Goal: Transaction & Acquisition: Purchase product/service

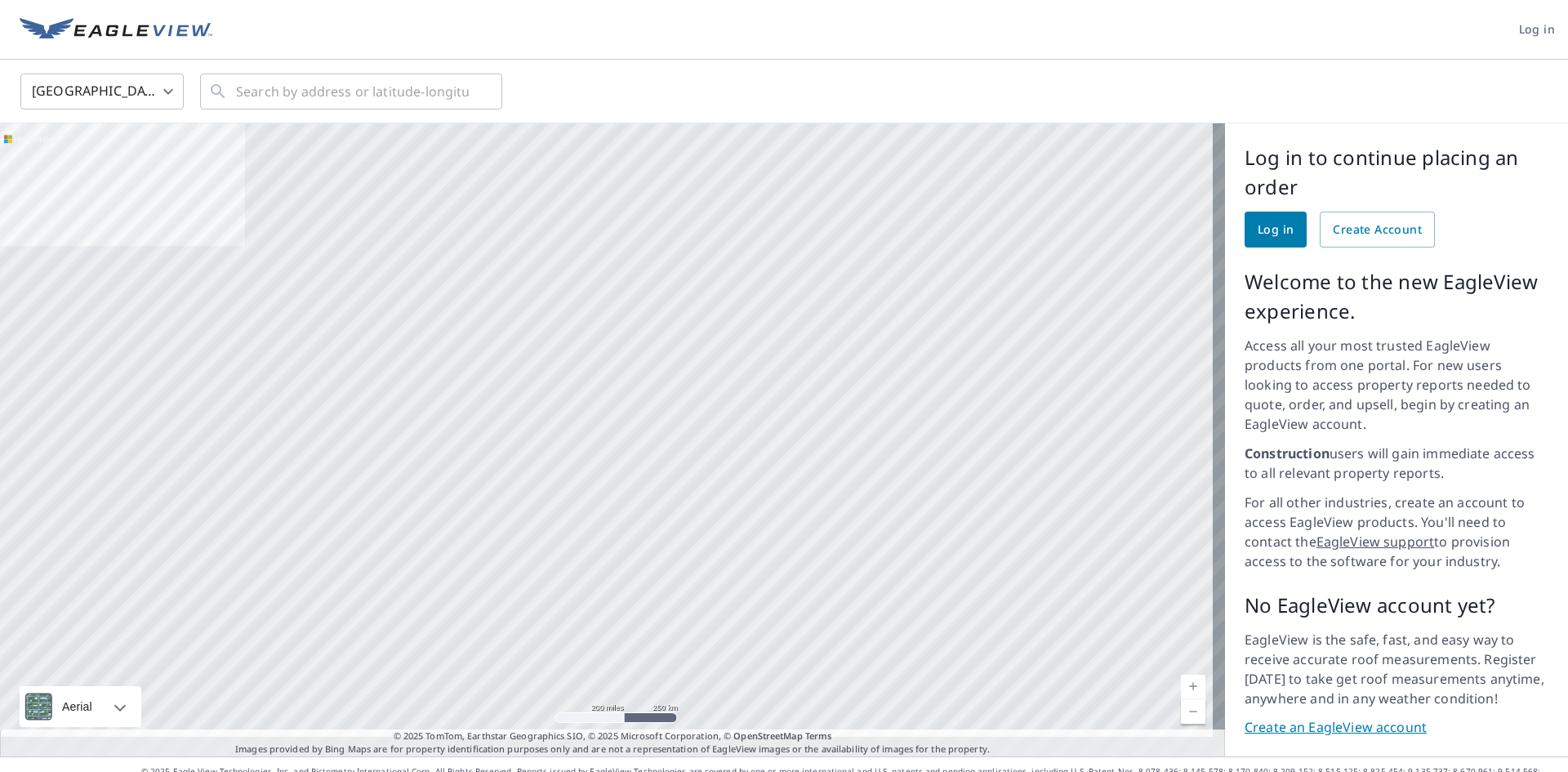
click at [1273, 242] on link "Log in" at bounding box center [1276, 229] width 62 height 36
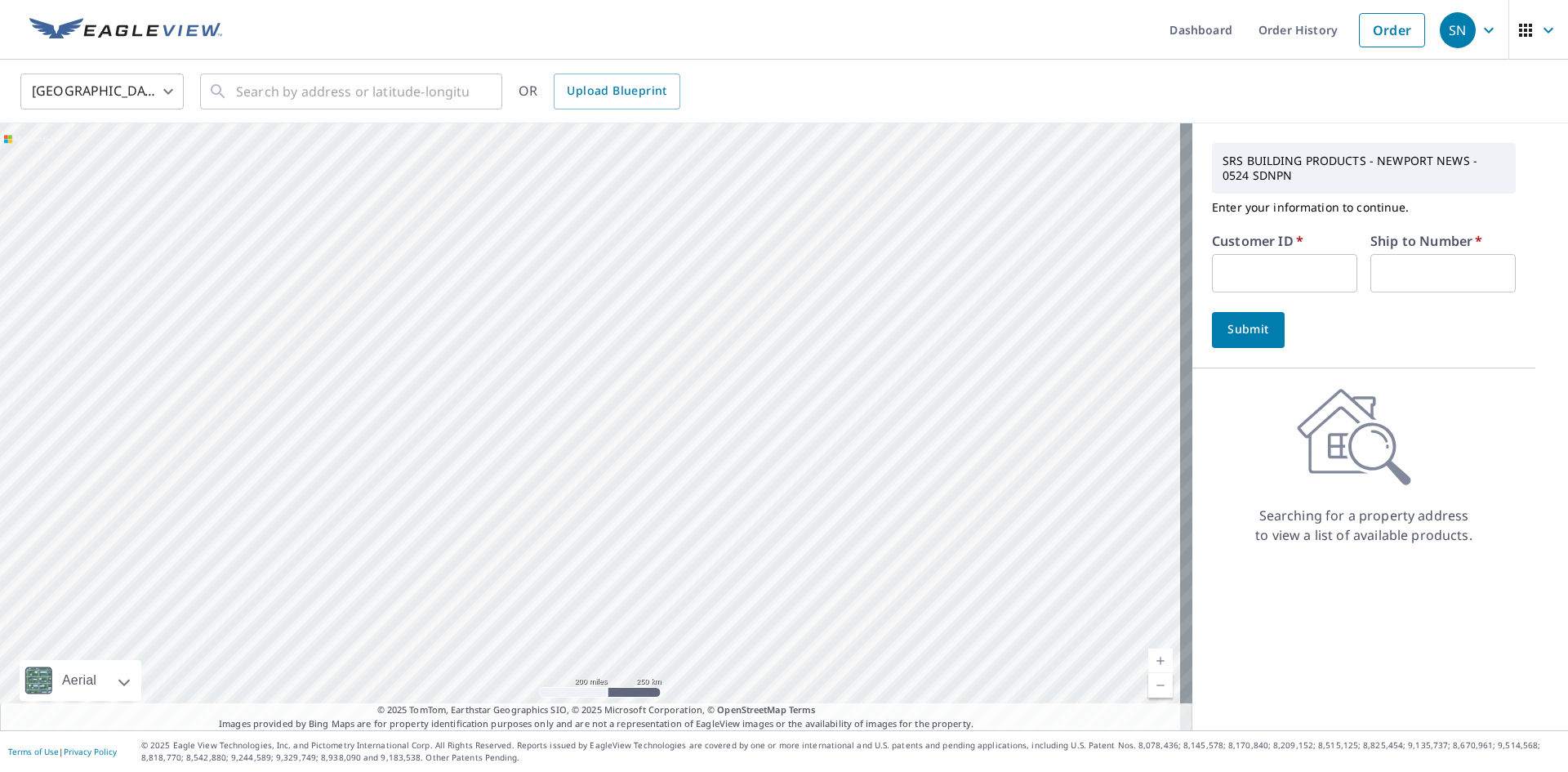
click at [1312, 284] on input "text" at bounding box center [1284, 273] width 145 height 38
click at [1315, 275] on input "text" at bounding box center [1284, 273] width 145 height 38
type input "S064757"
click at [1403, 273] on input "text" at bounding box center [1443, 273] width 145 height 38
type input "1"
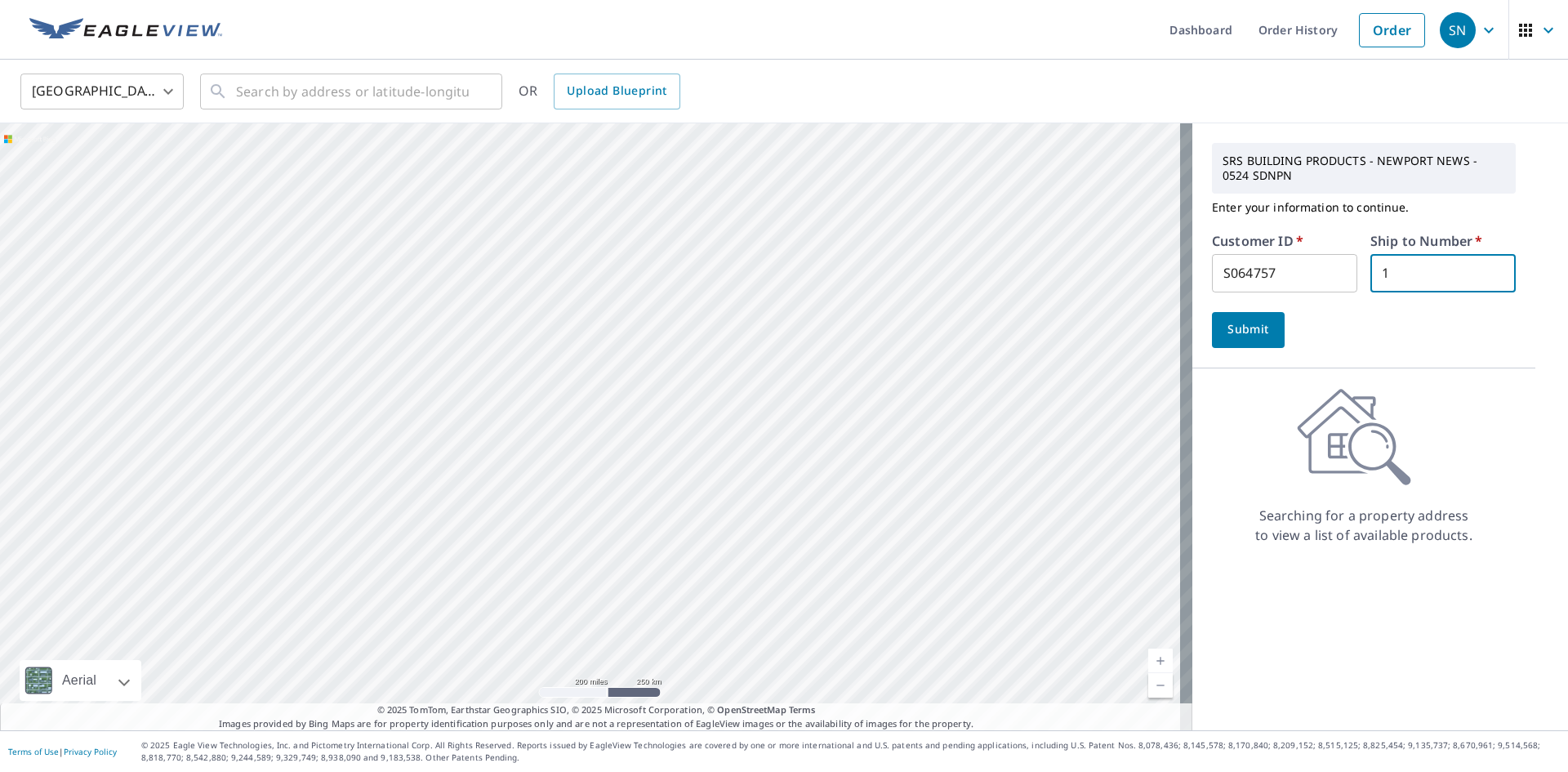
click at [1254, 338] on span "Submit" at bounding box center [1248, 330] width 47 height 20
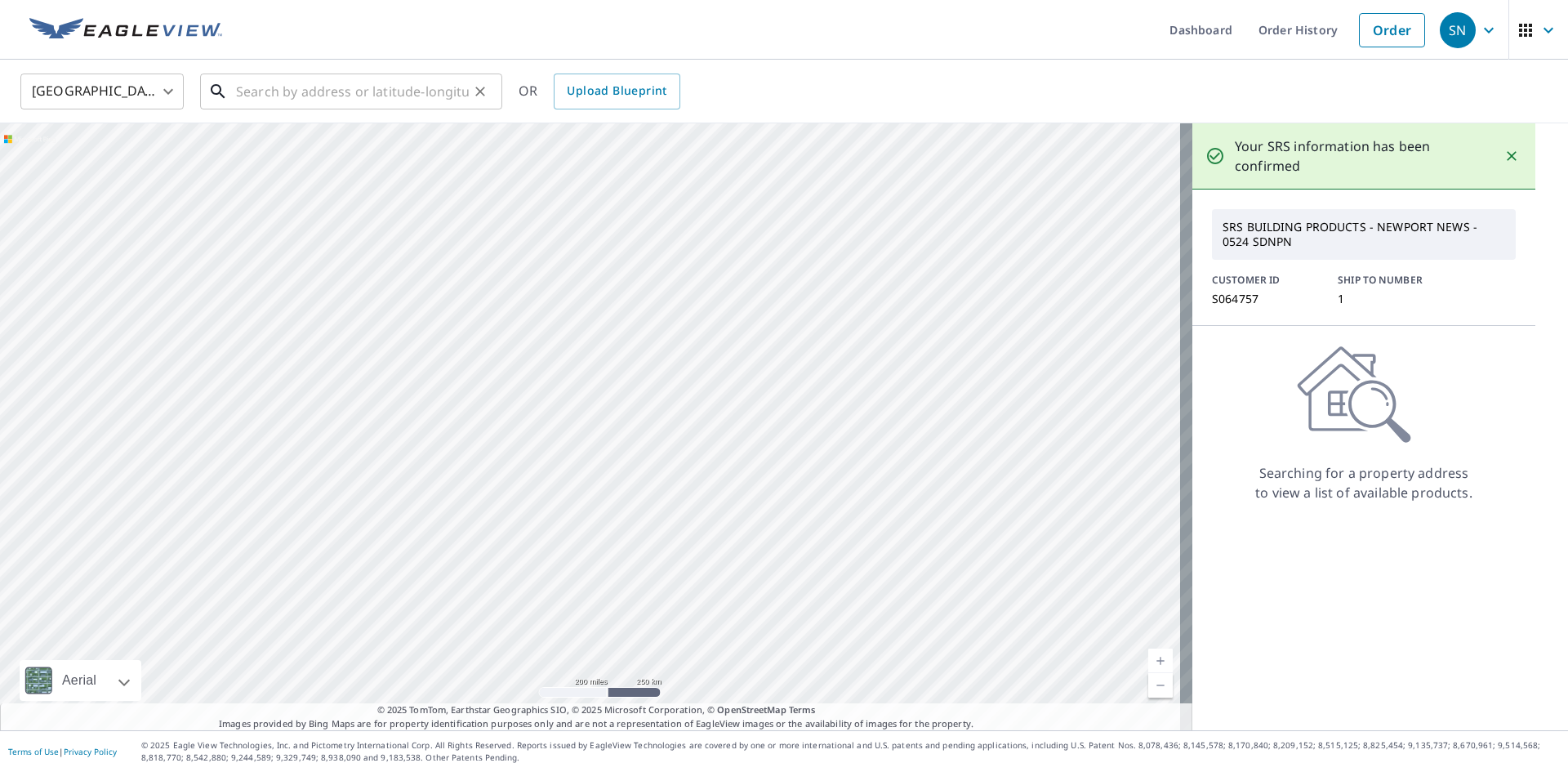
click at [255, 97] on input "text" at bounding box center [353, 91] width 233 height 46
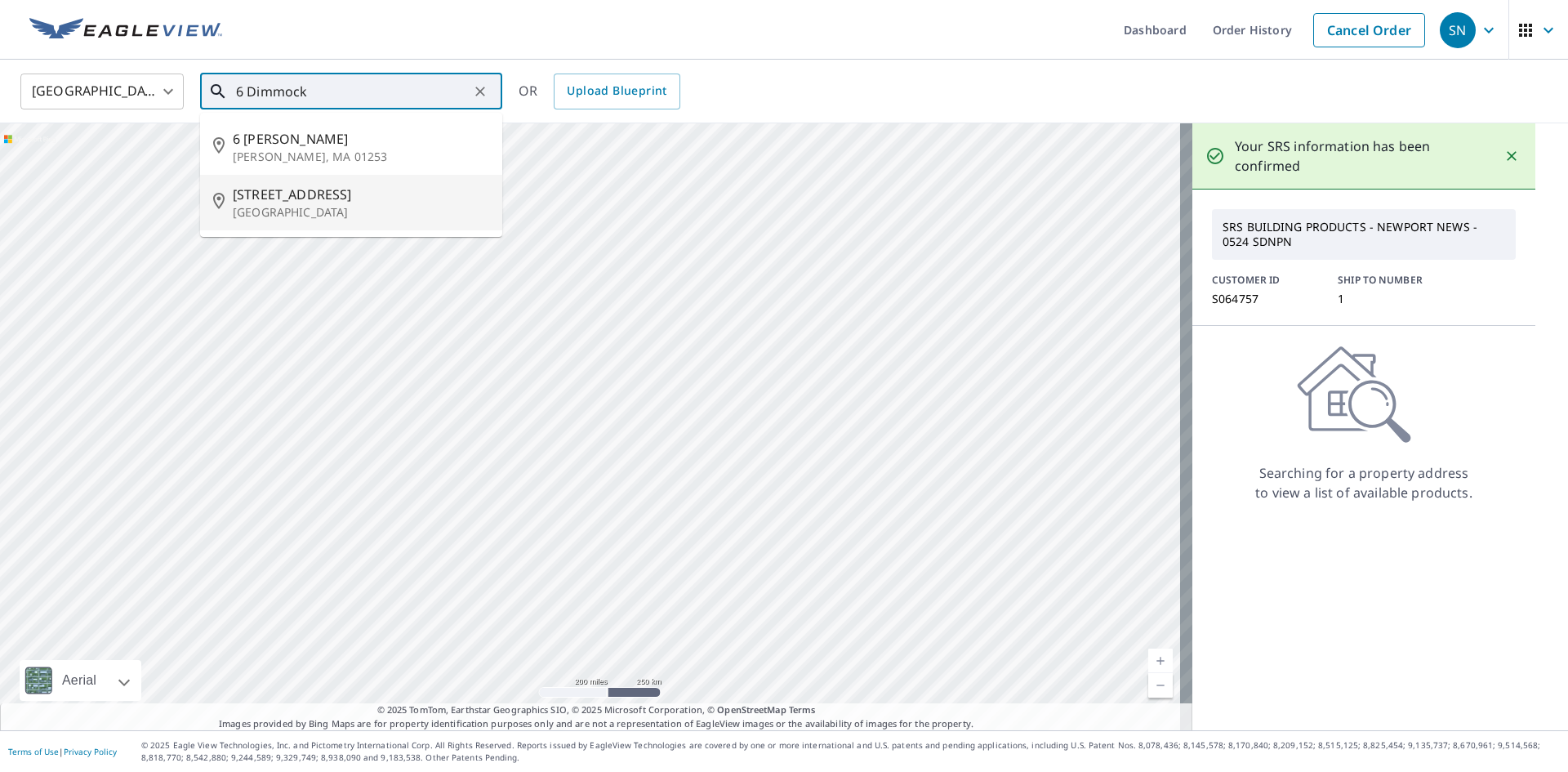
click at [259, 211] on p "[GEOGRAPHIC_DATA]" at bounding box center [361, 213] width 257 height 16
type input "[STREET_ADDRESS]"
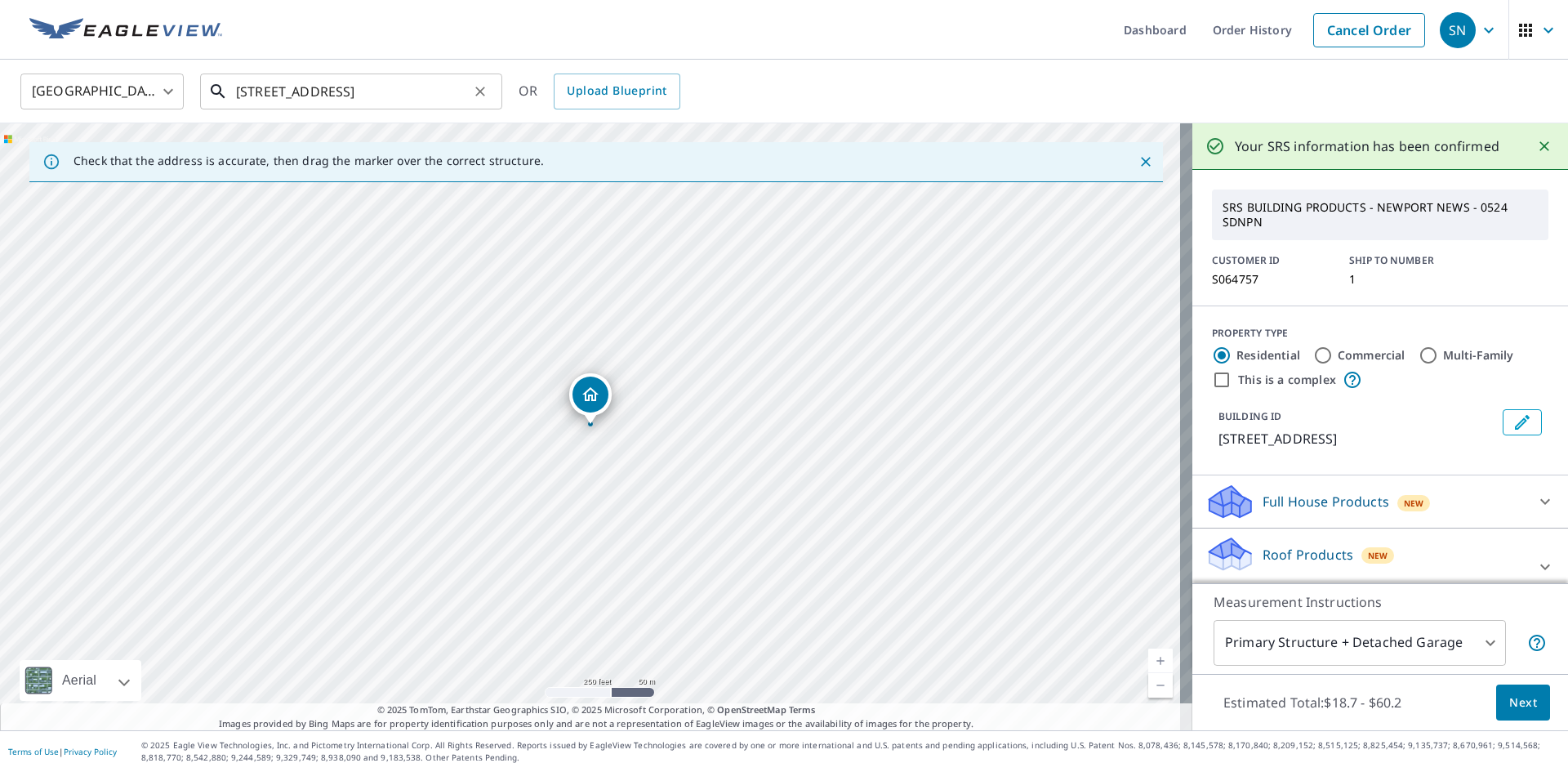
click at [468, 100] on input "[STREET_ADDRESS]" at bounding box center [353, 91] width 233 height 46
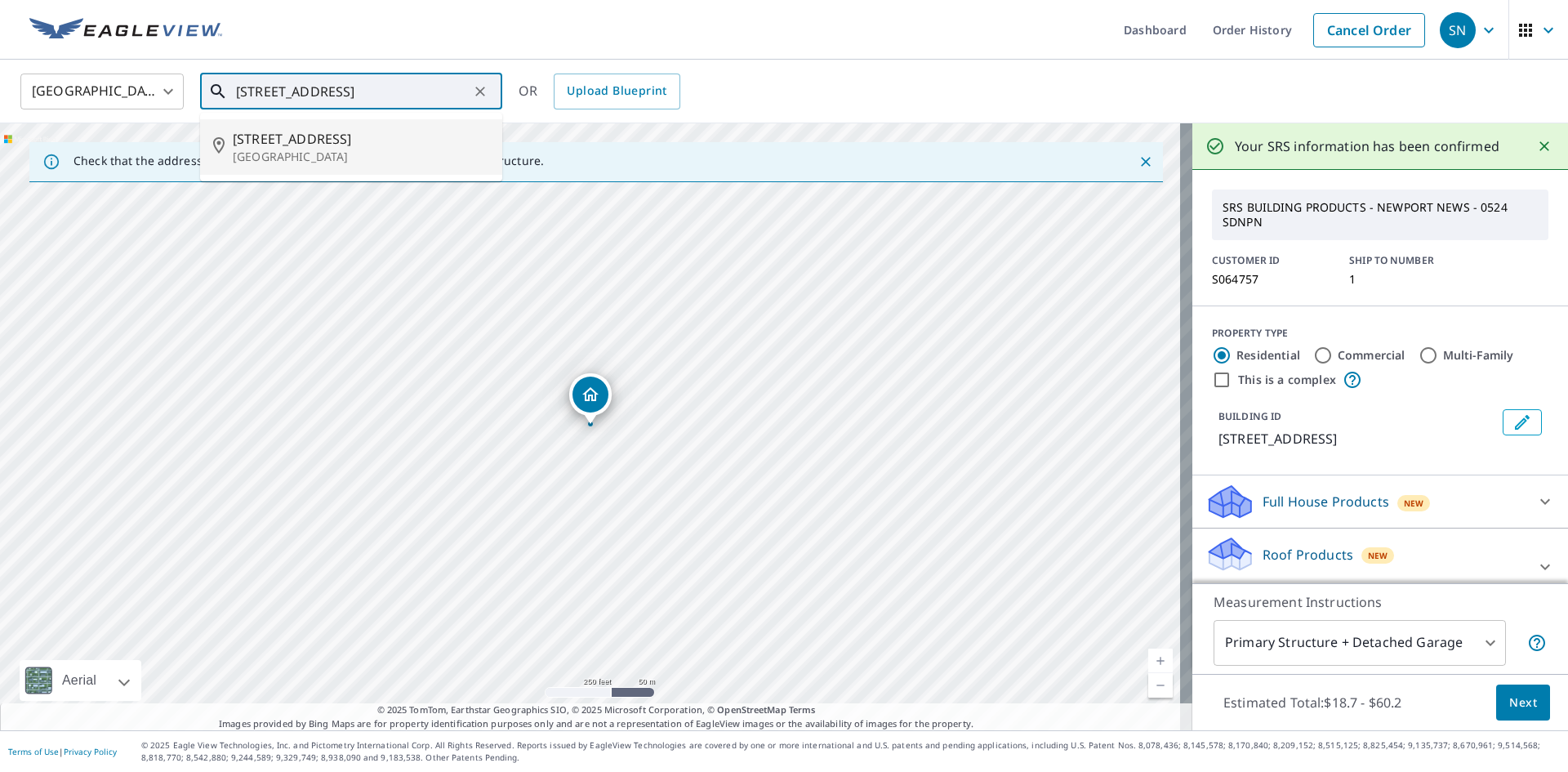
click at [348, 160] on p "[GEOGRAPHIC_DATA]" at bounding box center [361, 157] width 257 height 16
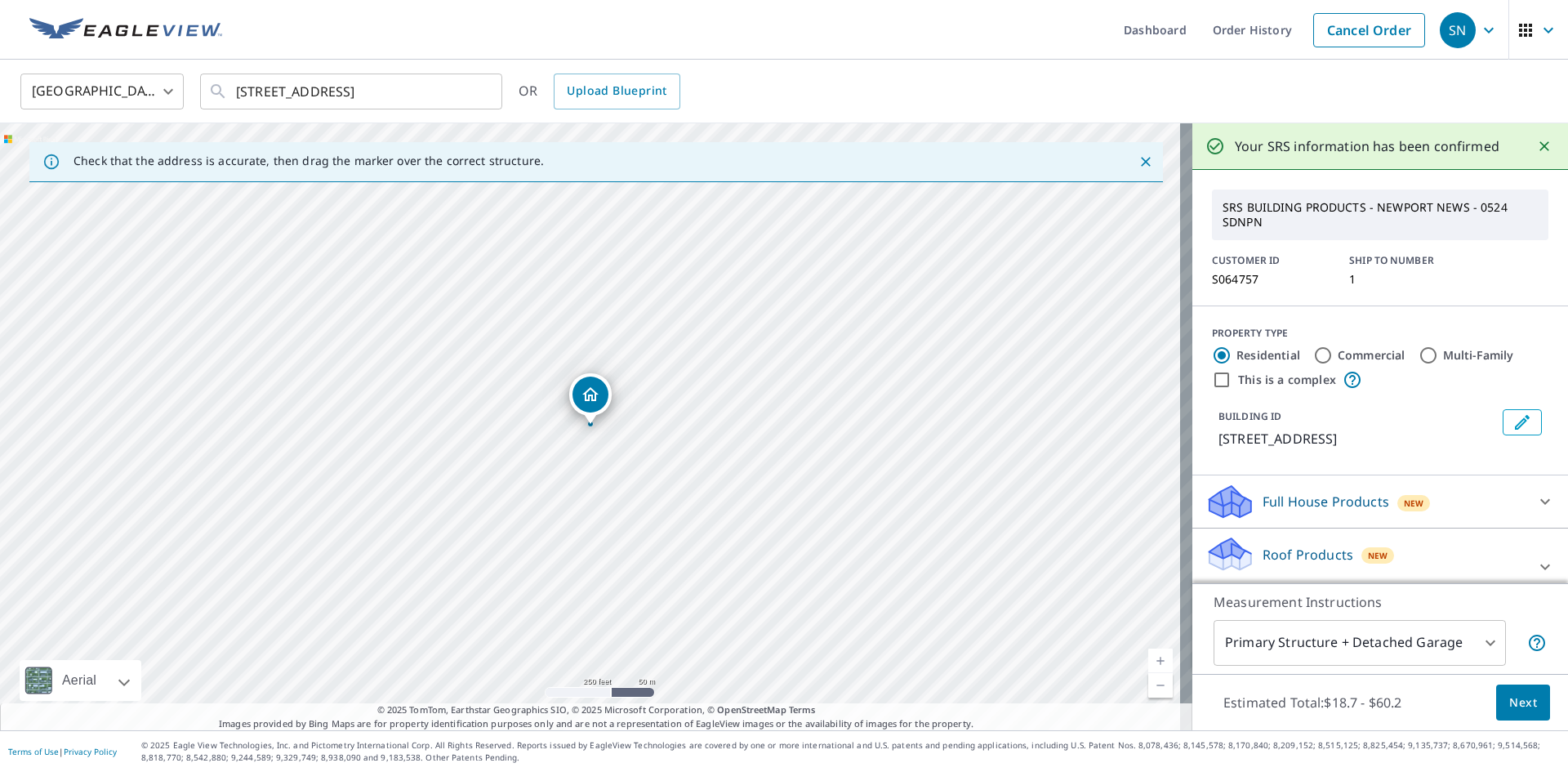
scroll to position [129, 0]
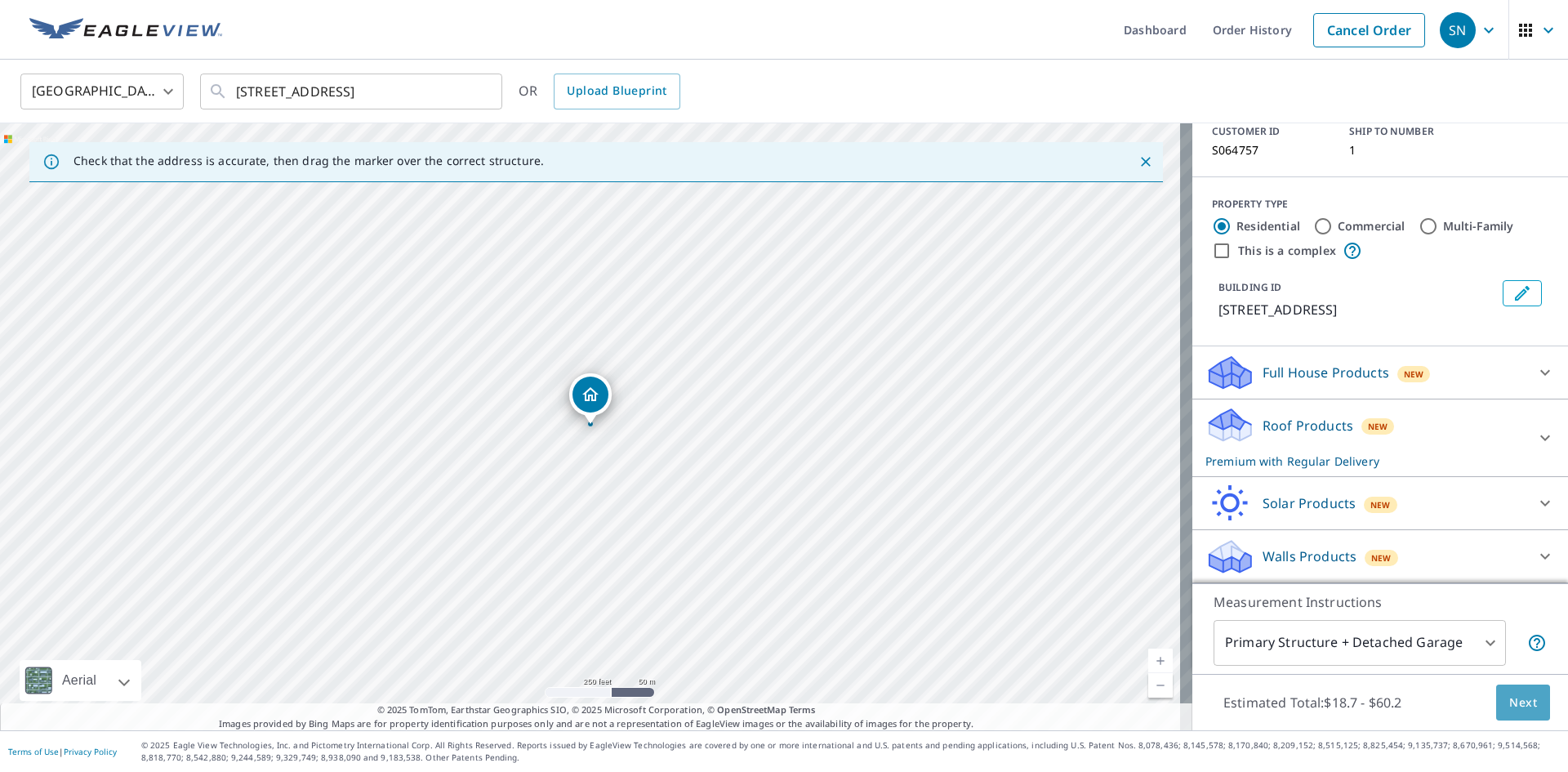
click at [1510, 698] on span "Next" at bounding box center [1523, 703] width 27 height 20
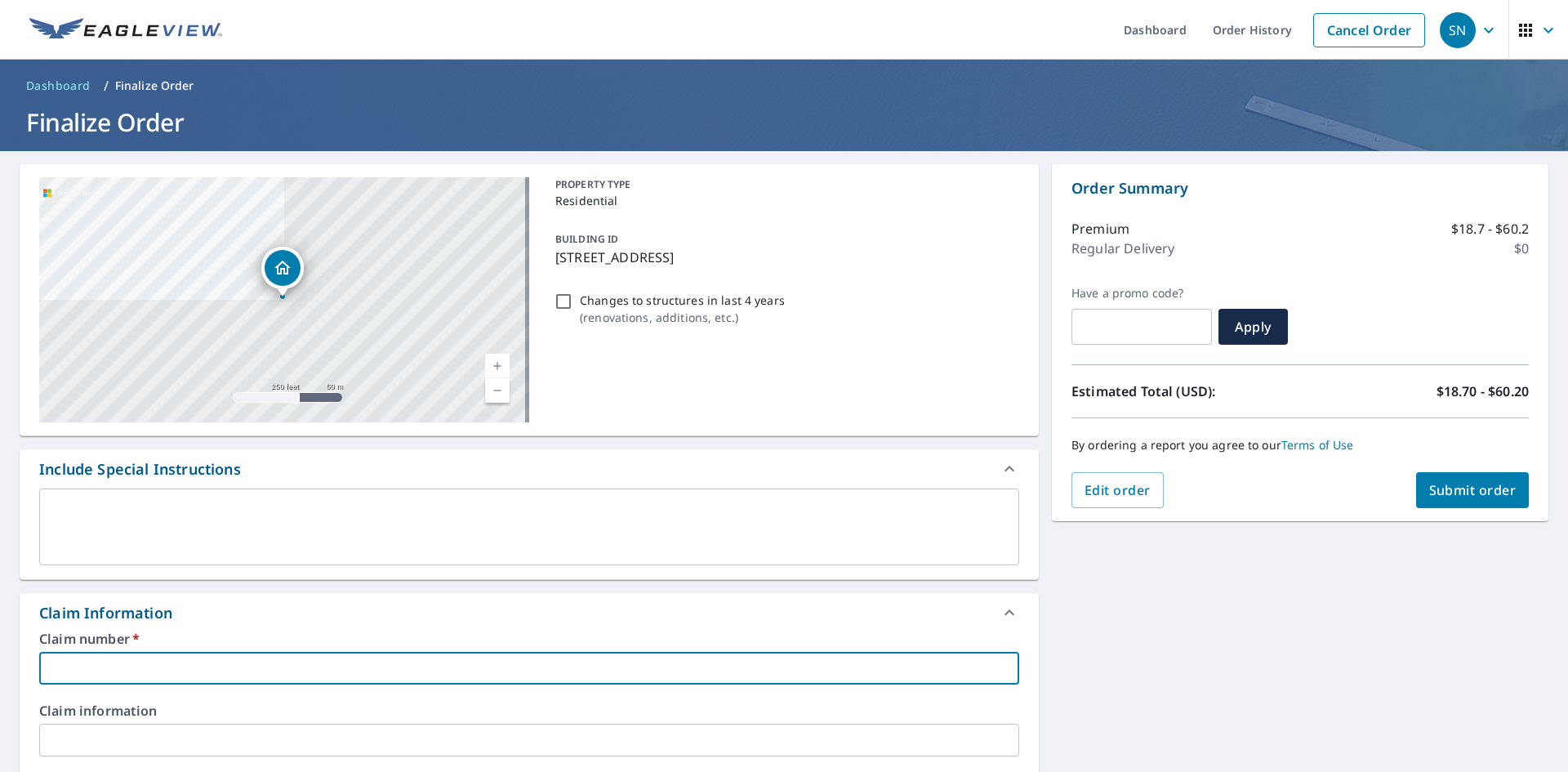
click at [110, 661] on input "text" at bounding box center [529, 669] width 980 height 33
type input "S"
checkbox input "true"
type input "SO"
checkbox input "true"
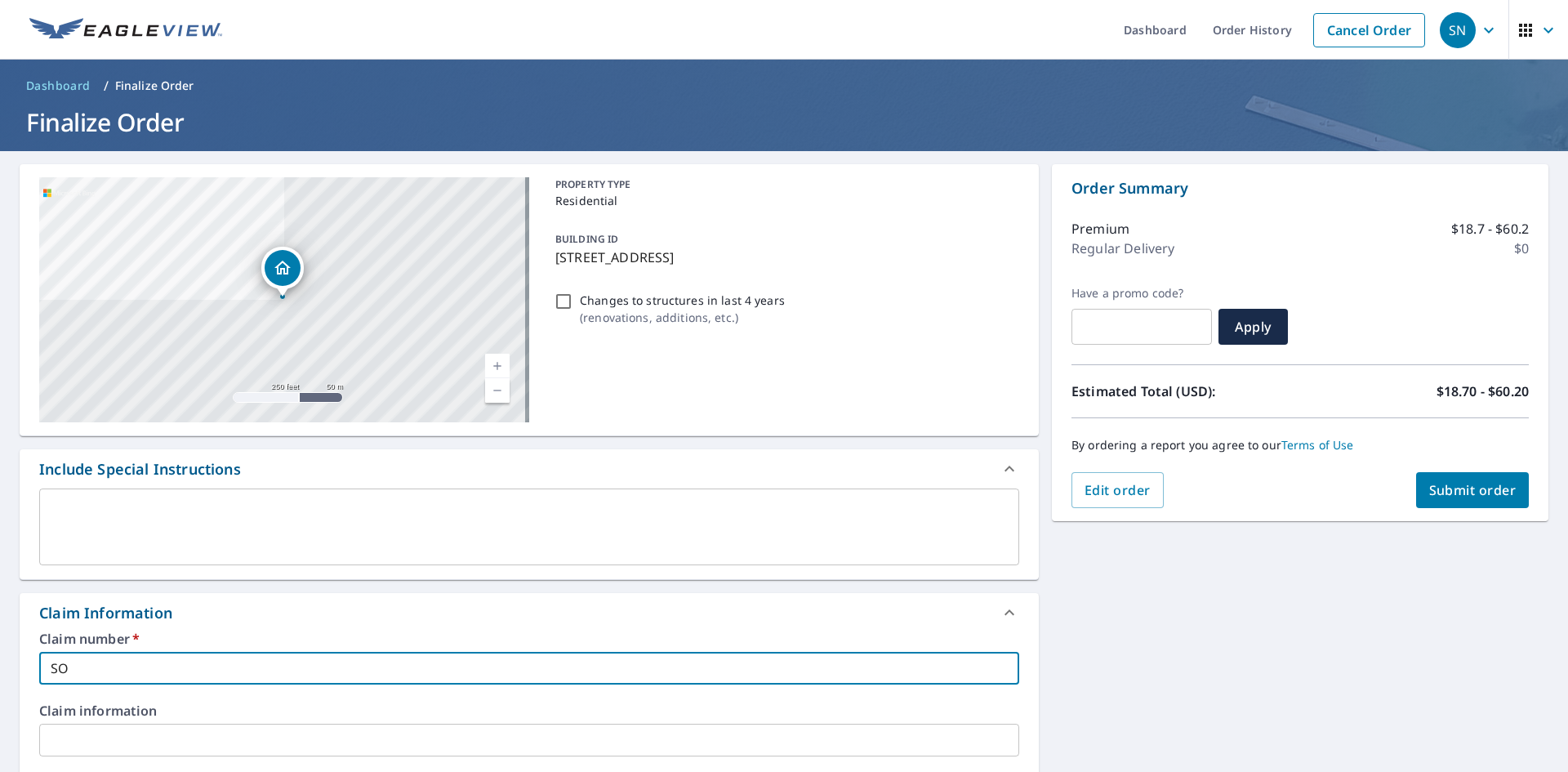
type input "SO6"
checkbox input "true"
type input "SO64"
checkbox input "true"
type input "SO647"
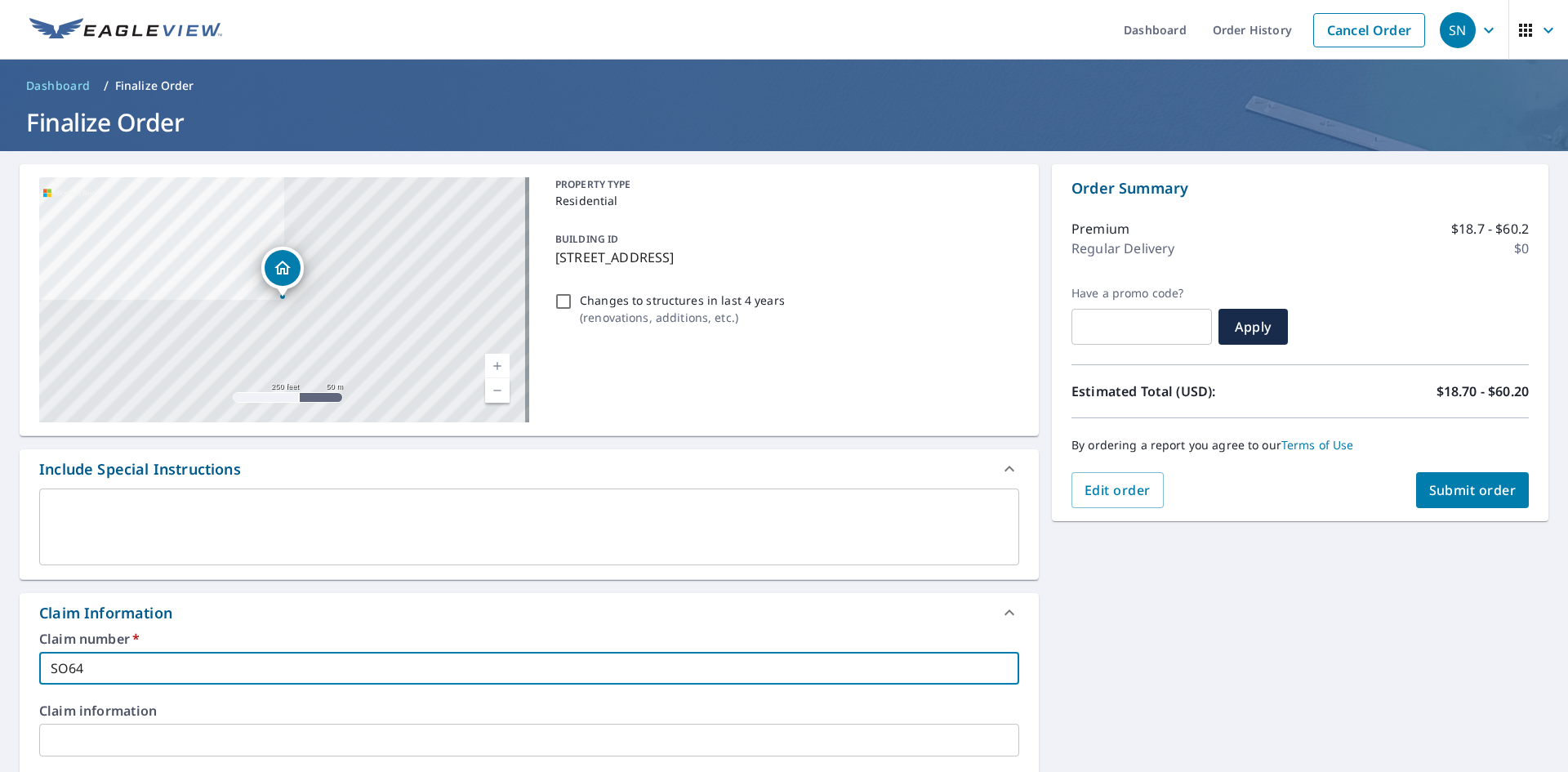
checkbox input "true"
type input "SO6475"
checkbox input "true"
type input "SO64757"
checkbox input "true"
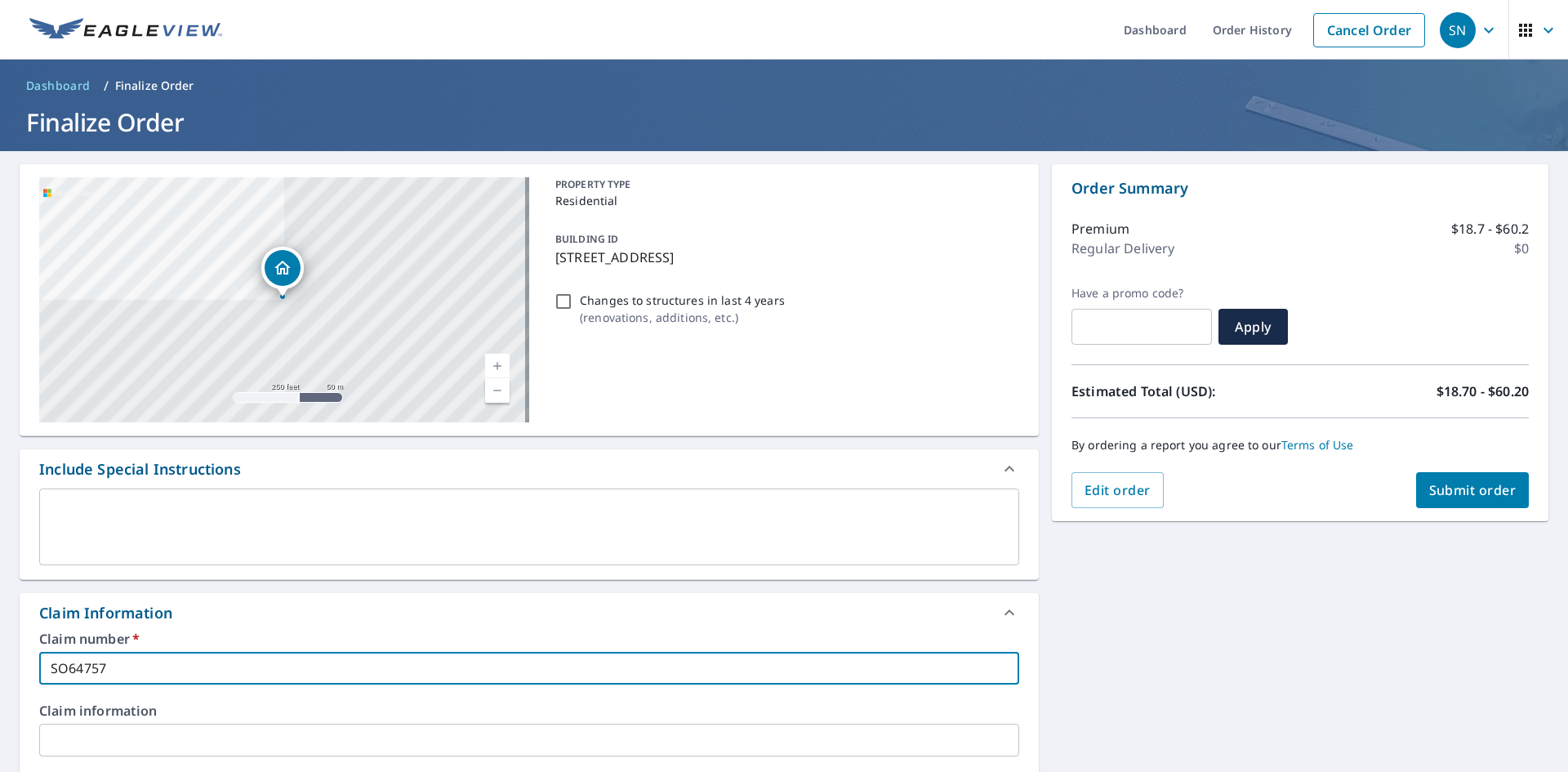
type input "SO64757,"
checkbox input "true"
type input "SO64757,"
checkbox input "true"
type input "SO64757, 6"
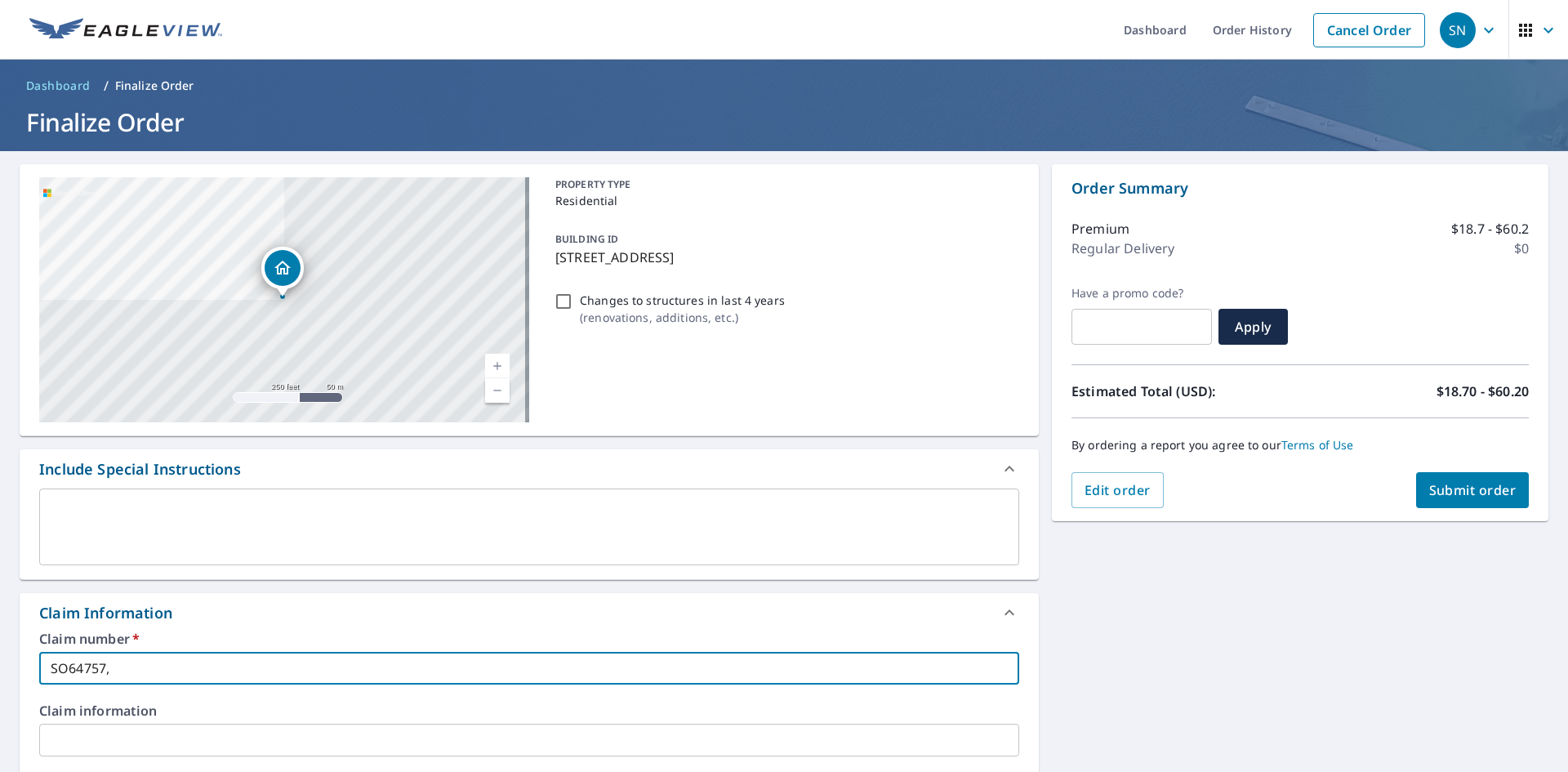
checkbox input "true"
type input "SO64757, 6"
checkbox input "true"
type input "SO64757, 6 D"
checkbox input "true"
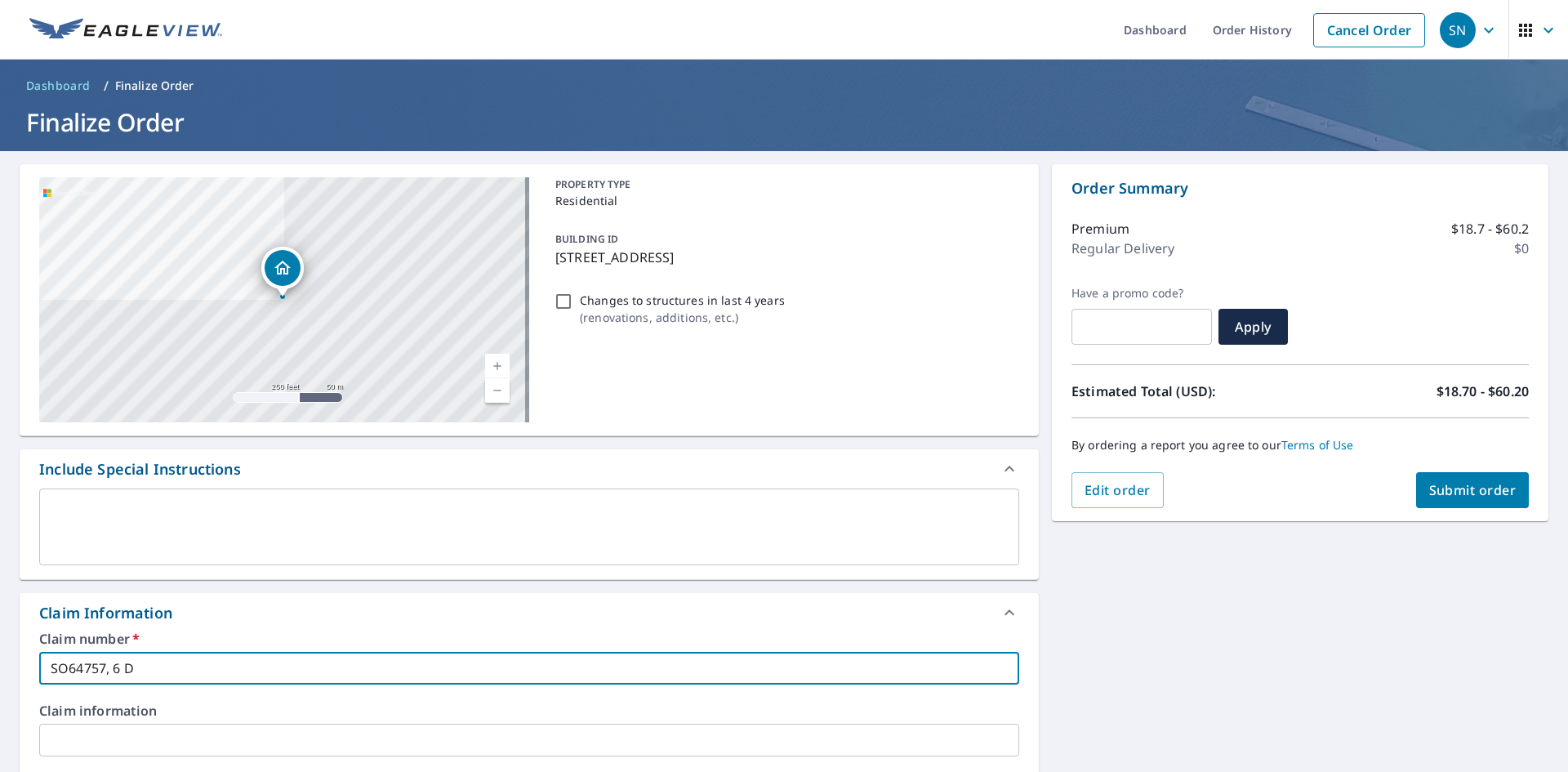
type input "SO64757, 6 Di"
checkbox input "true"
type input "SO64757, 6 Dim"
checkbox input "true"
type input "SO64757, 6 Dimm"
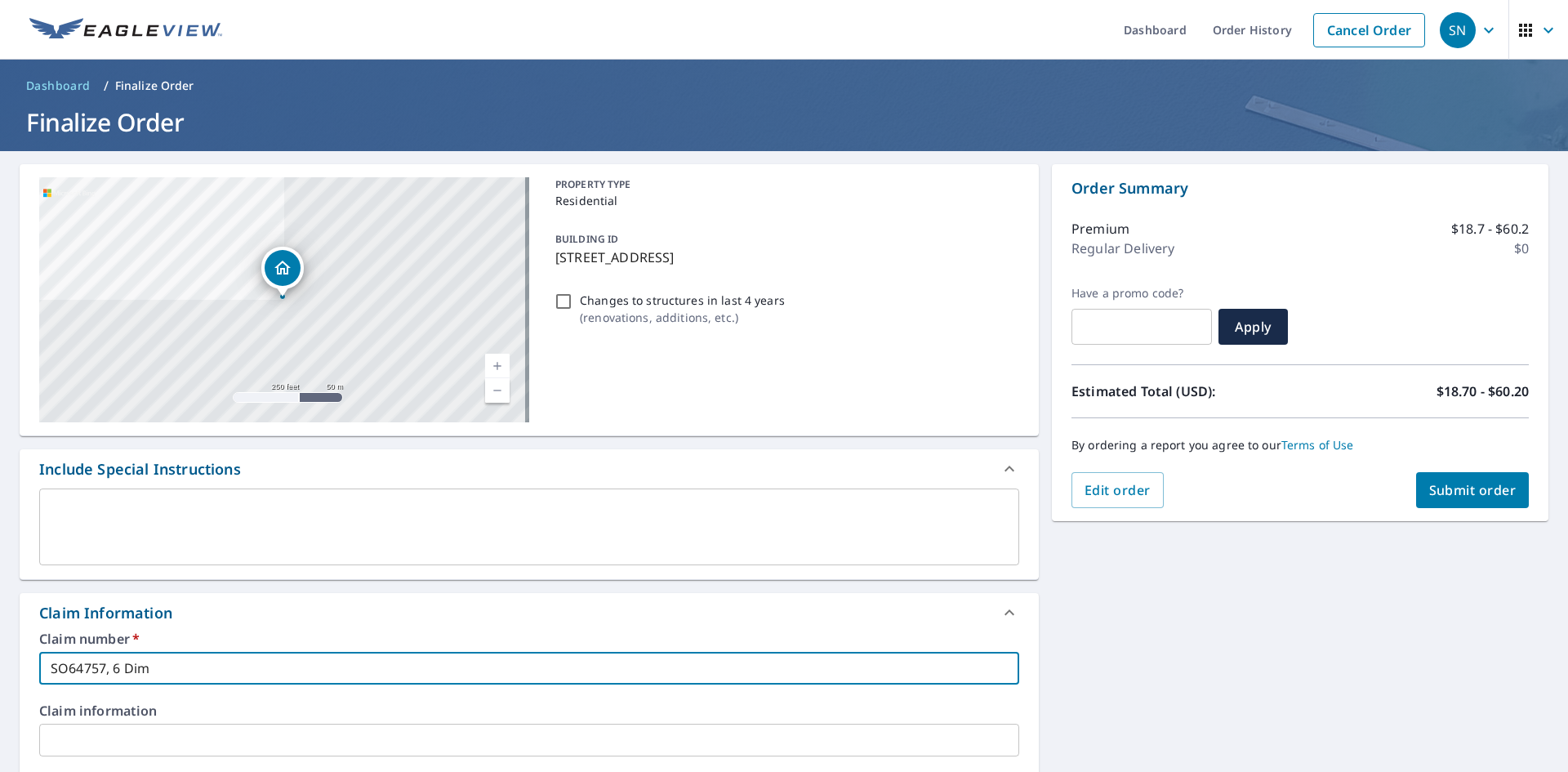
checkbox input "true"
type input "SO64757, 6 Dimmo"
checkbox input "true"
type input "SO64757, 6 Dimmoc"
checkbox input "true"
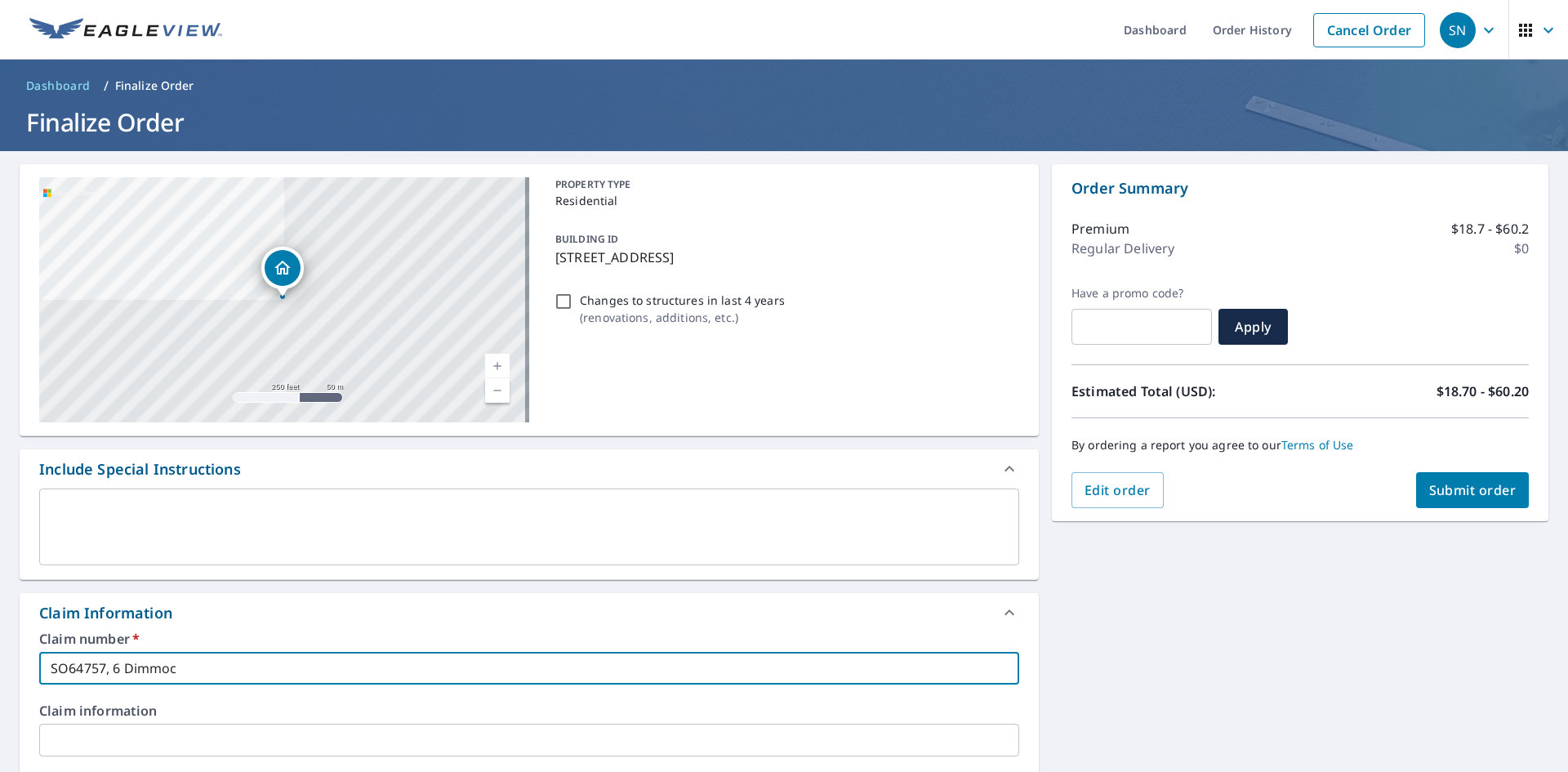
type input "SO64757, 6 Dimmock"
checkbox input "true"
type input "SO64757, 6 Dimmock"
checkbox input "true"
type input "SO64757, 6 Dimmock A"
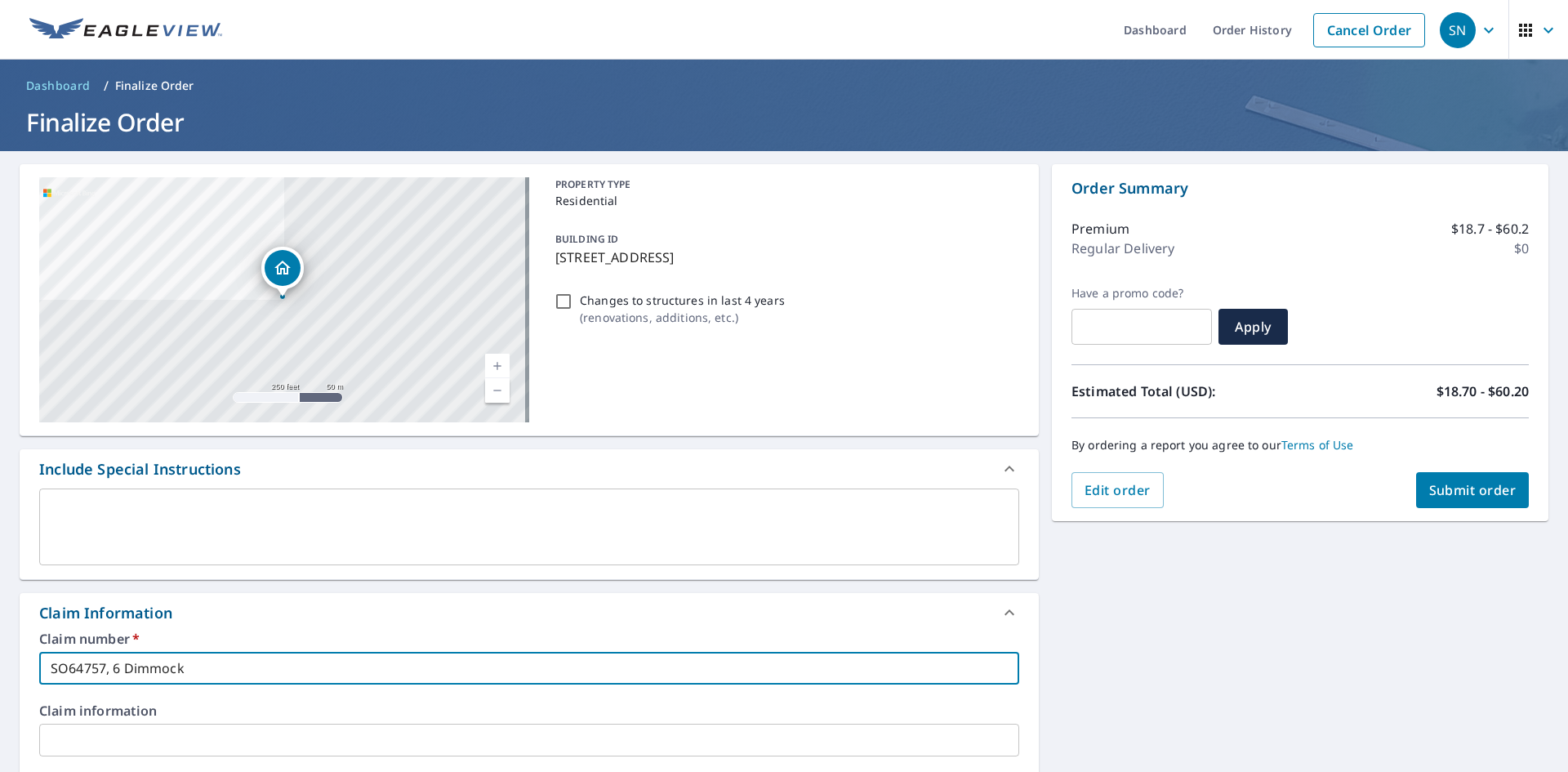
checkbox input "true"
type input "SO64757, 6 Dimmock Av"
checkbox input "true"
type input "SO64757, 6 Dimmock Ave"
checkbox input "true"
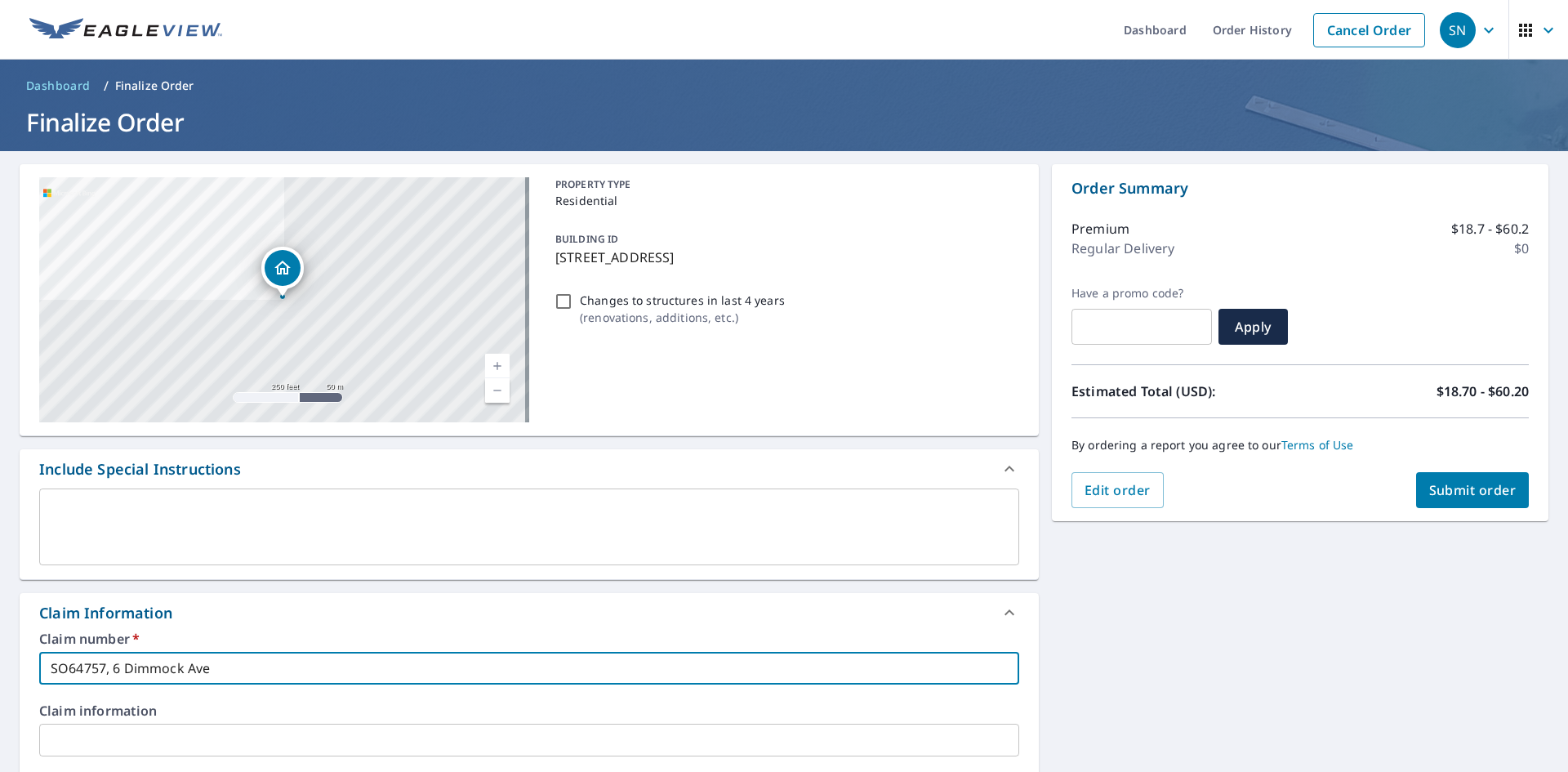
type input "SO64757, [STREET_ADDRESS]"
checkbox input "true"
type input "SO64757, [STREET_ADDRESS]"
checkbox input "true"
type input "SO64757, [STREET_ADDRESS]"
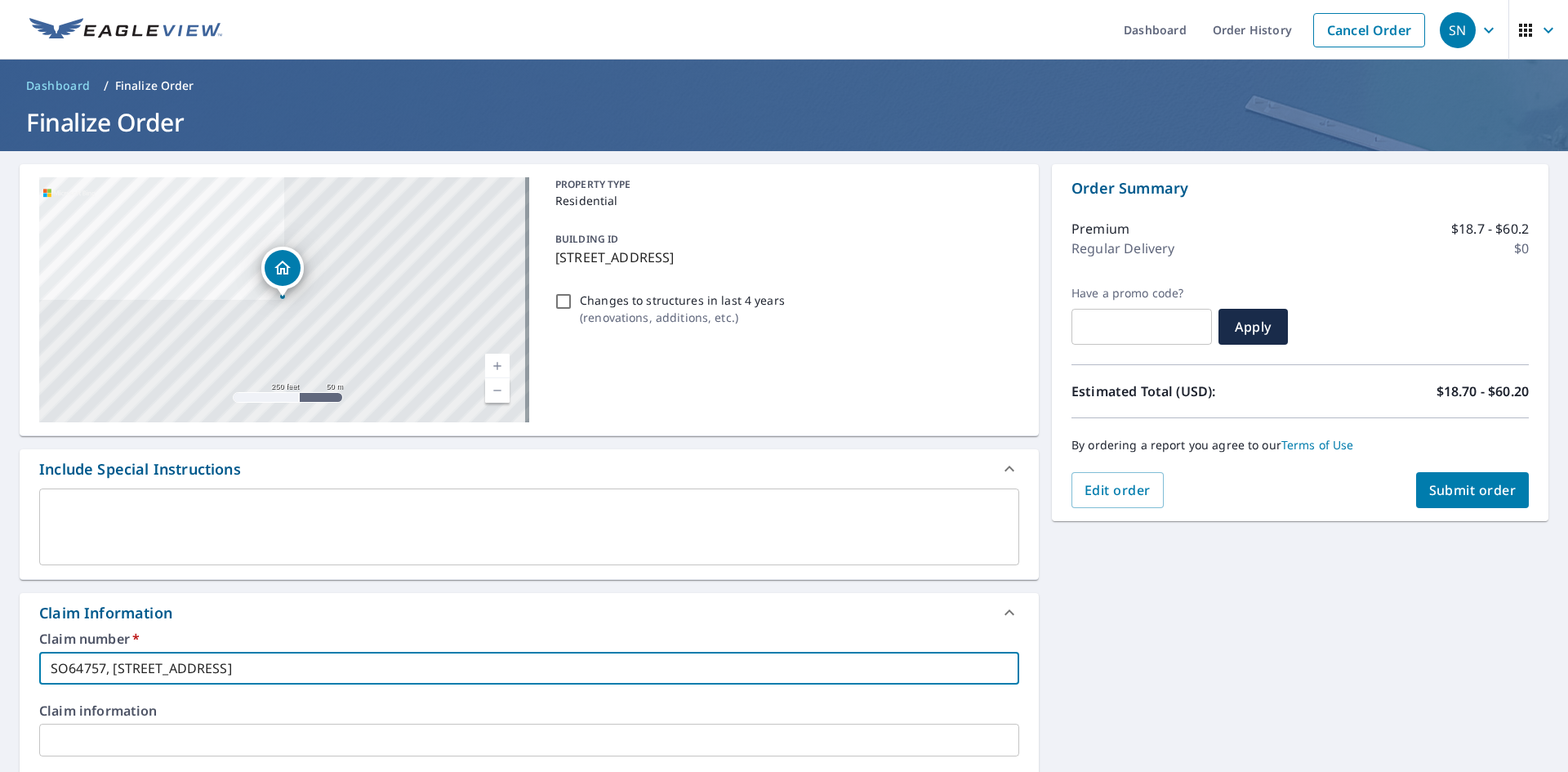
checkbox input "true"
type input "SO64757, [STREET_ADDRESS]"
checkbox input "true"
type input "SO64757, [STREET_ADDRESS]"
checkbox input "true"
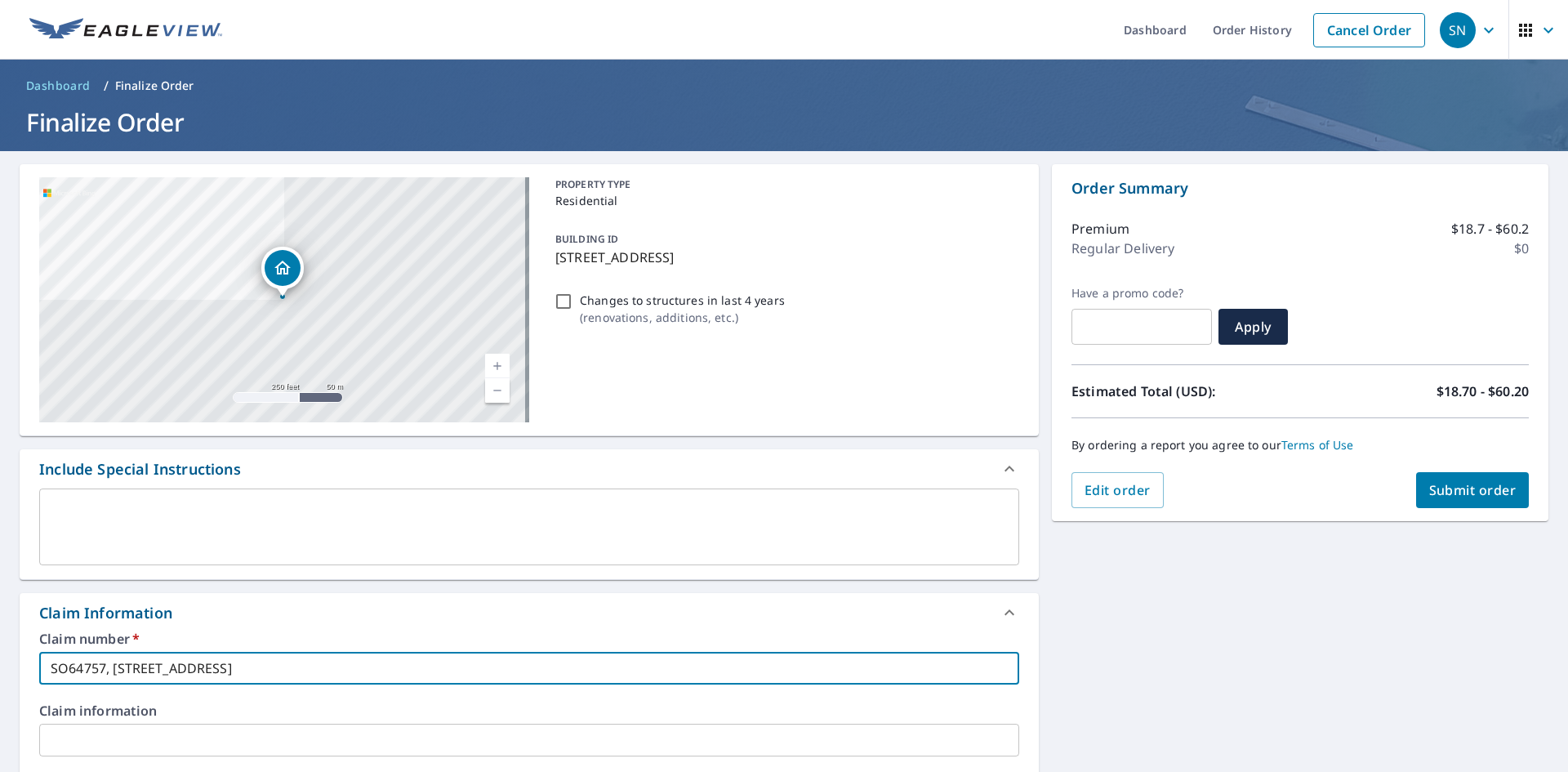
type input "SO64757, [STREET_ADDRESS]"
checkbox input "true"
type input "SO64757, [STREET_ADDRESS]"
checkbox input "true"
type input "SO64757, [STREET_ADDRESS]"
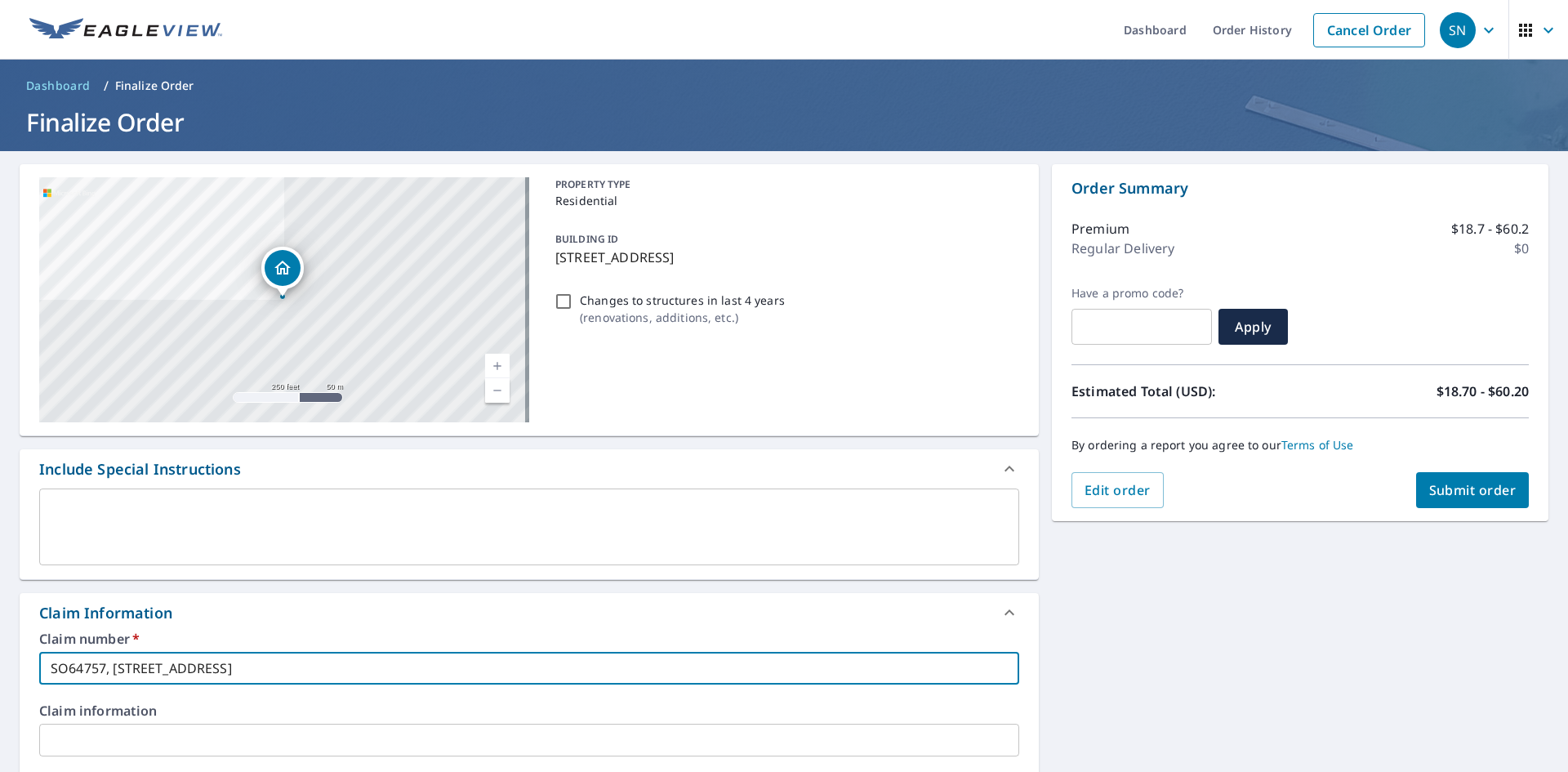
checkbox input "true"
type input "SO64757, [STREET_ADDRESS]"
checkbox input "true"
type input "SO64757, [STREET_ADDRESS]"
checkbox input "true"
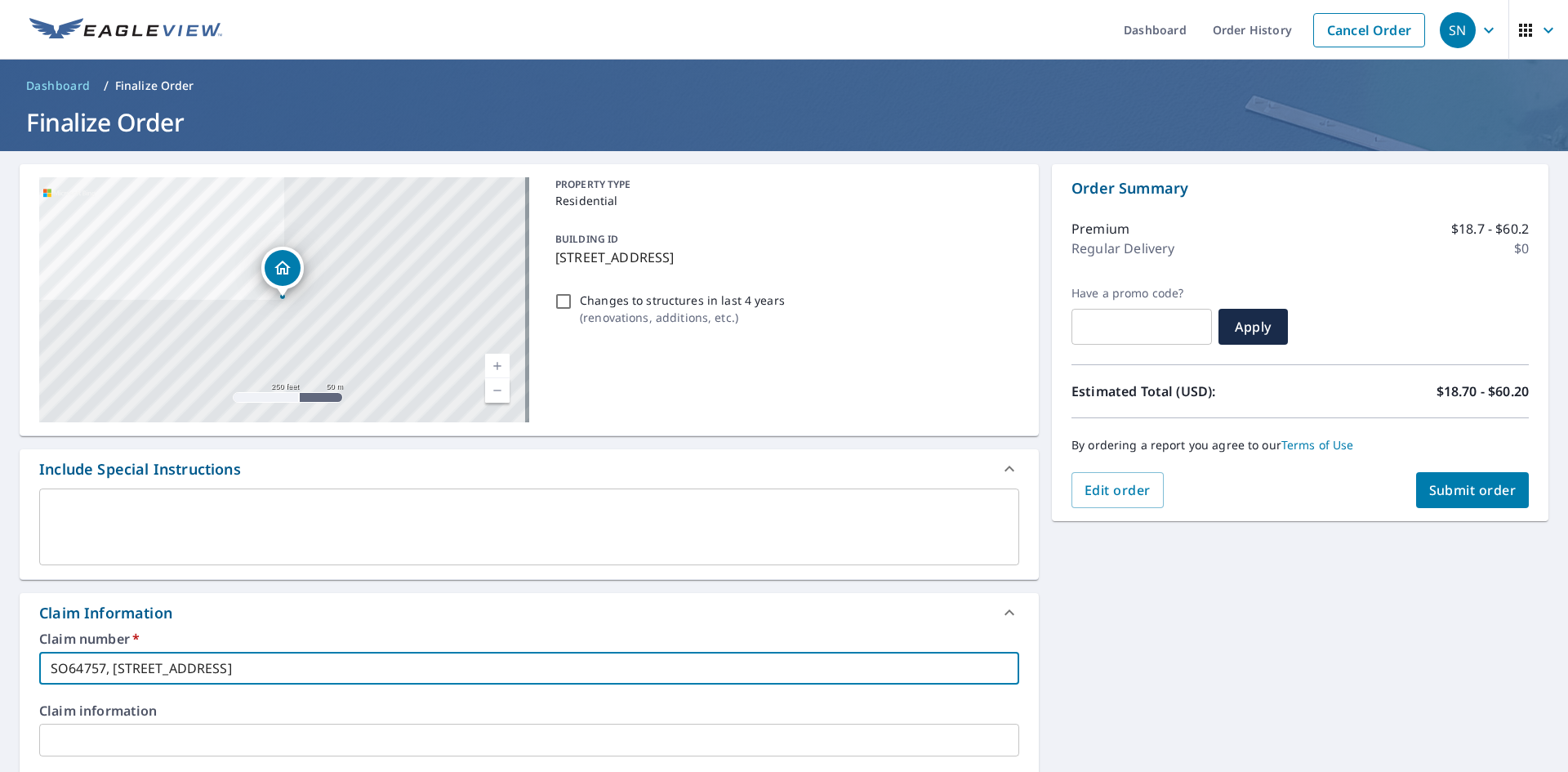
type input "SO64757, [STREET_ADDRESS]"
checkbox input "true"
type input "SO64757, [STREET_ADDRESS]"
checkbox input "true"
type input "SO64757, [STREET_ADDRESS]"
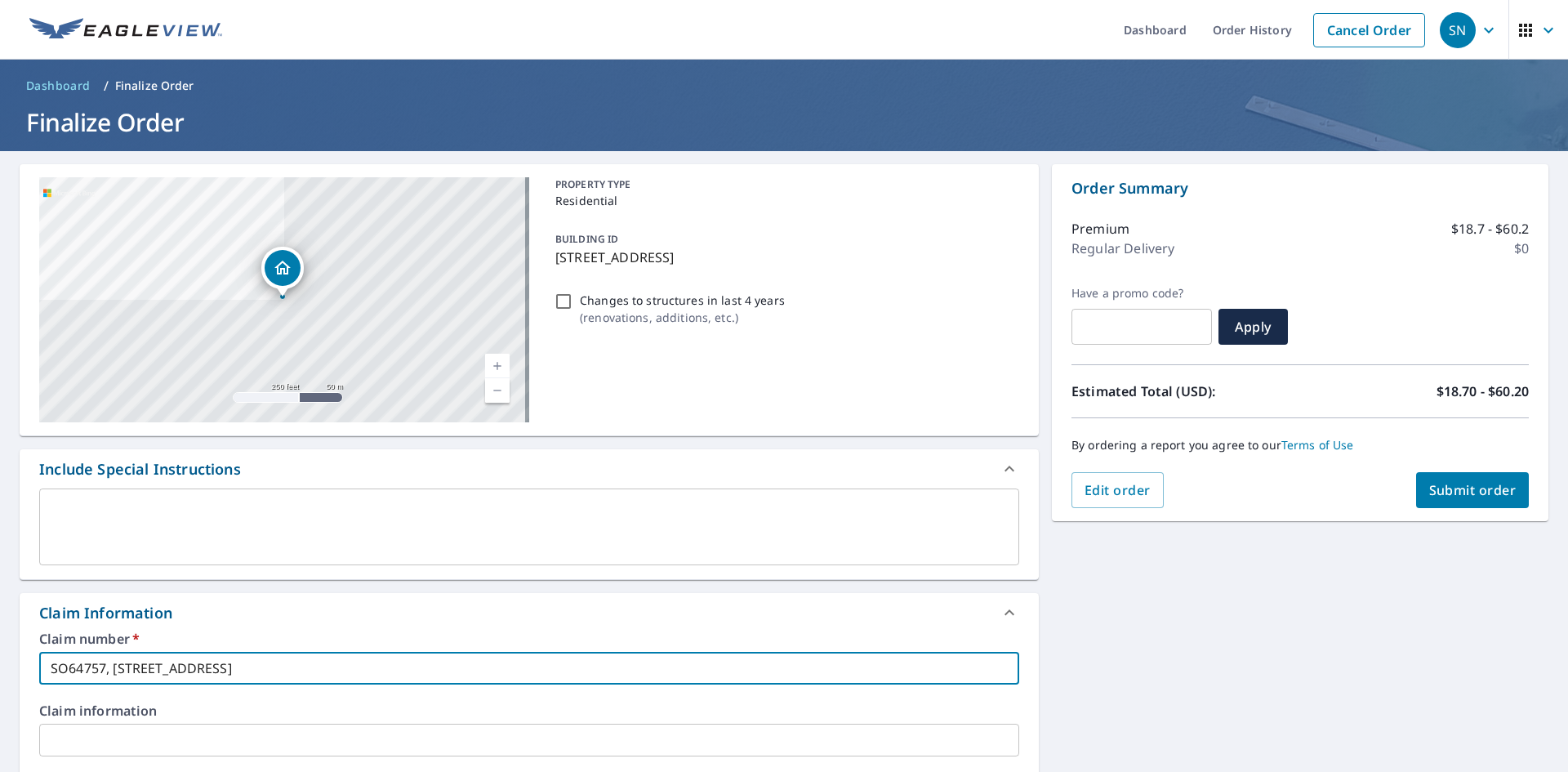
checkbox input "true"
type input "SO64757, [STREET_ADDRESS]"
checkbox input "true"
type input "SO64757, [STREET_ADDRESS] News"
checkbox input "true"
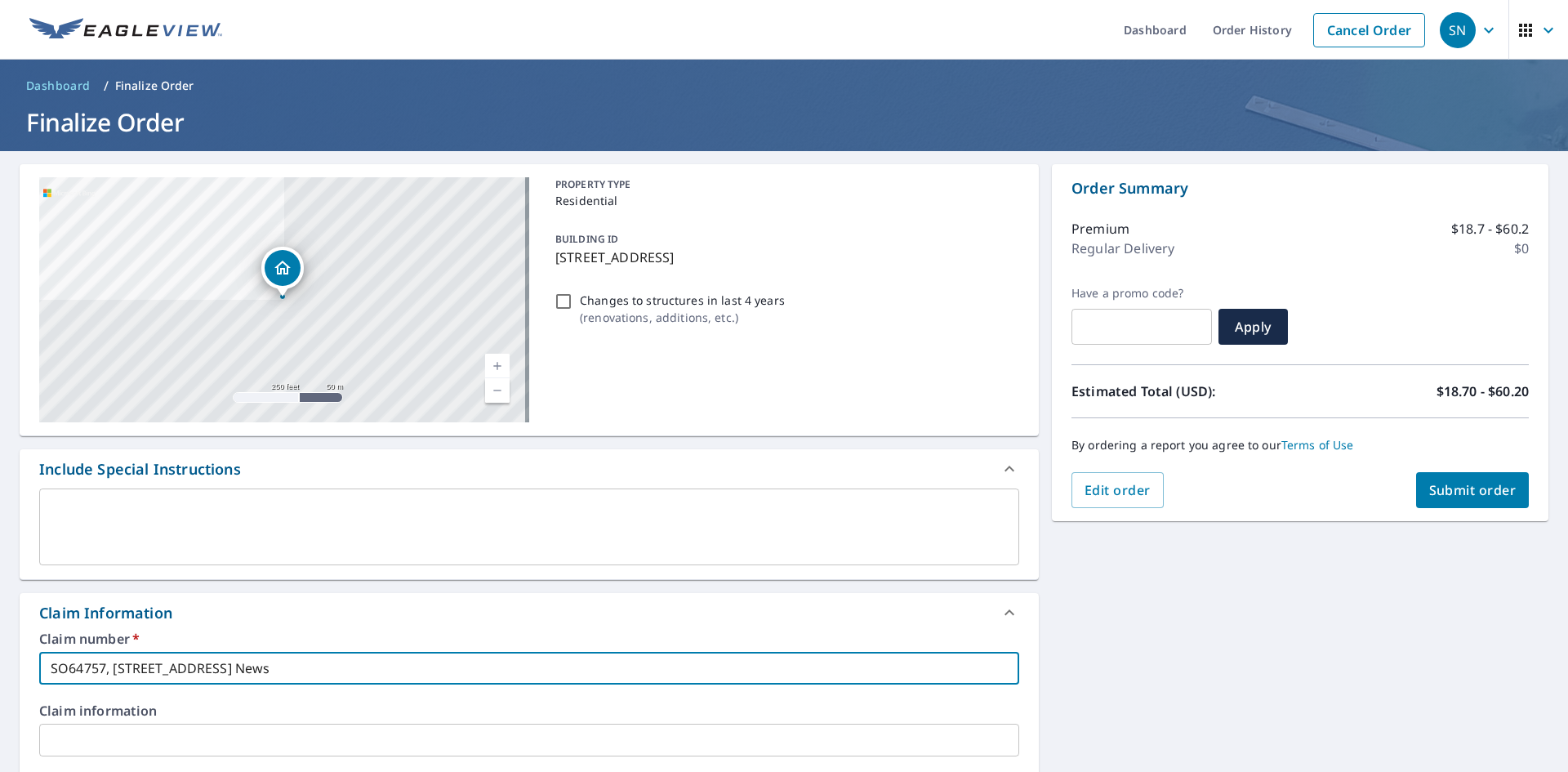
type input "SO64757, [STREET_ADDRESS] News,"
checkbox input "true"
type input "SO64757, [STREET_ADDRESS] News,"
checkbox input "true"
type input "SO64757, [STREET_ADDRESS]"
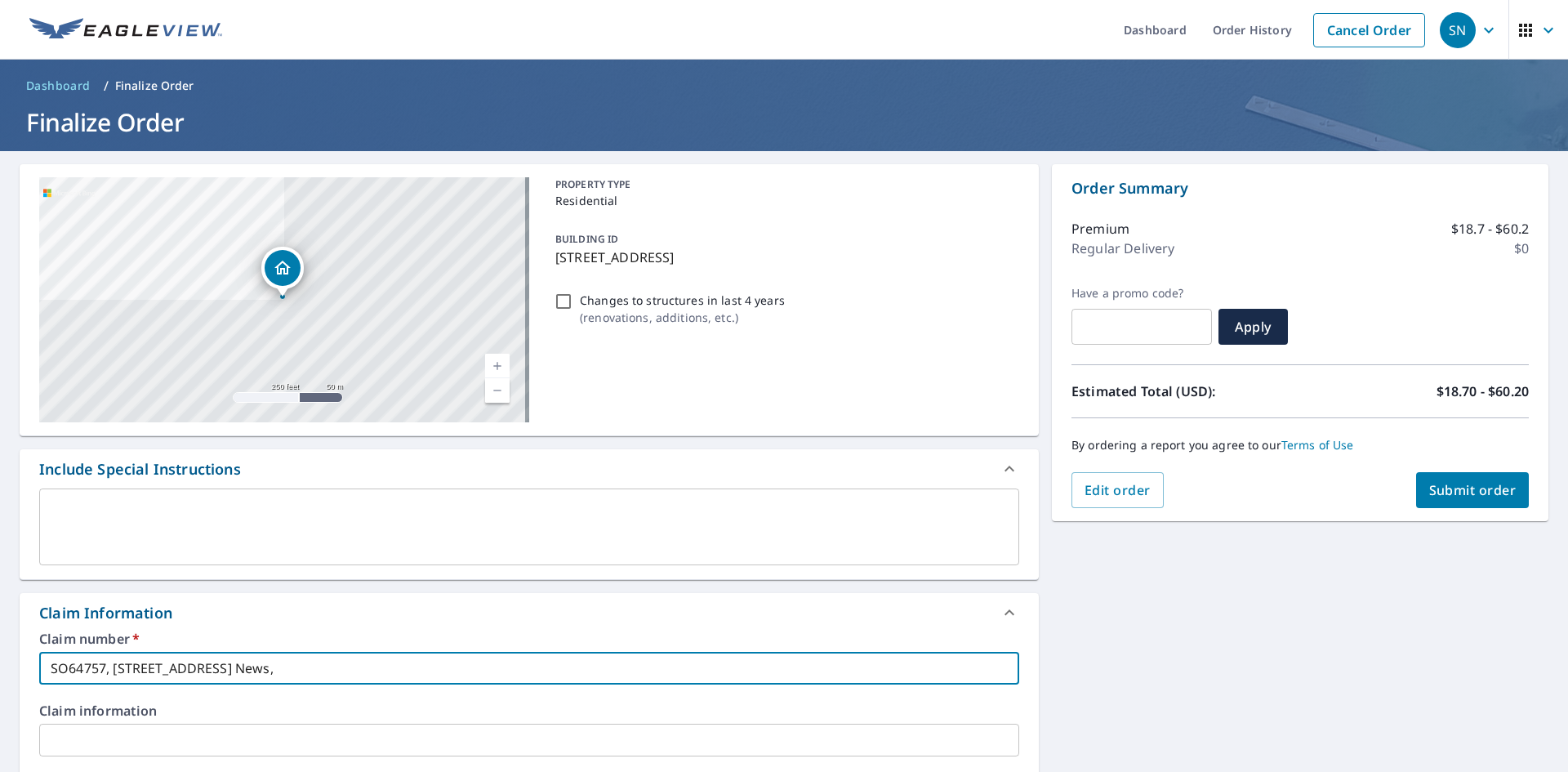
checkbox input "true"
type input "SO64757, [STREET_ADDRESS]"
checkbox input "true"
type input "SO64757, [STREET_ADDRESS],"
checkbox input "true"
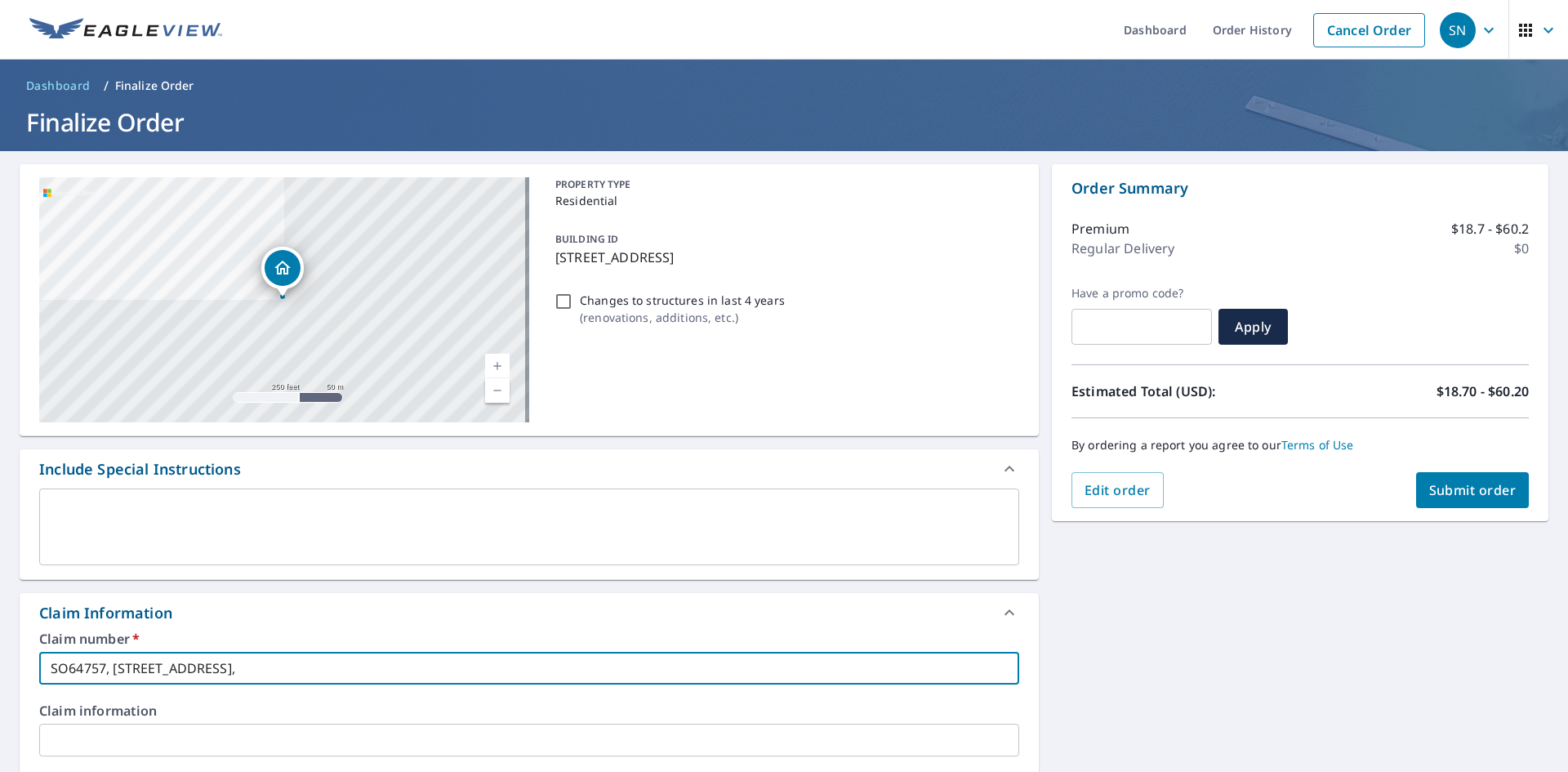
type input "SO64757, [STREET_ADDRESS],"
checkbox input "true"
type input "SO64757, [STREET_ADDRESS]"
checkbox input "true"
type input "SO64757, [STREET_ADDRESS]"
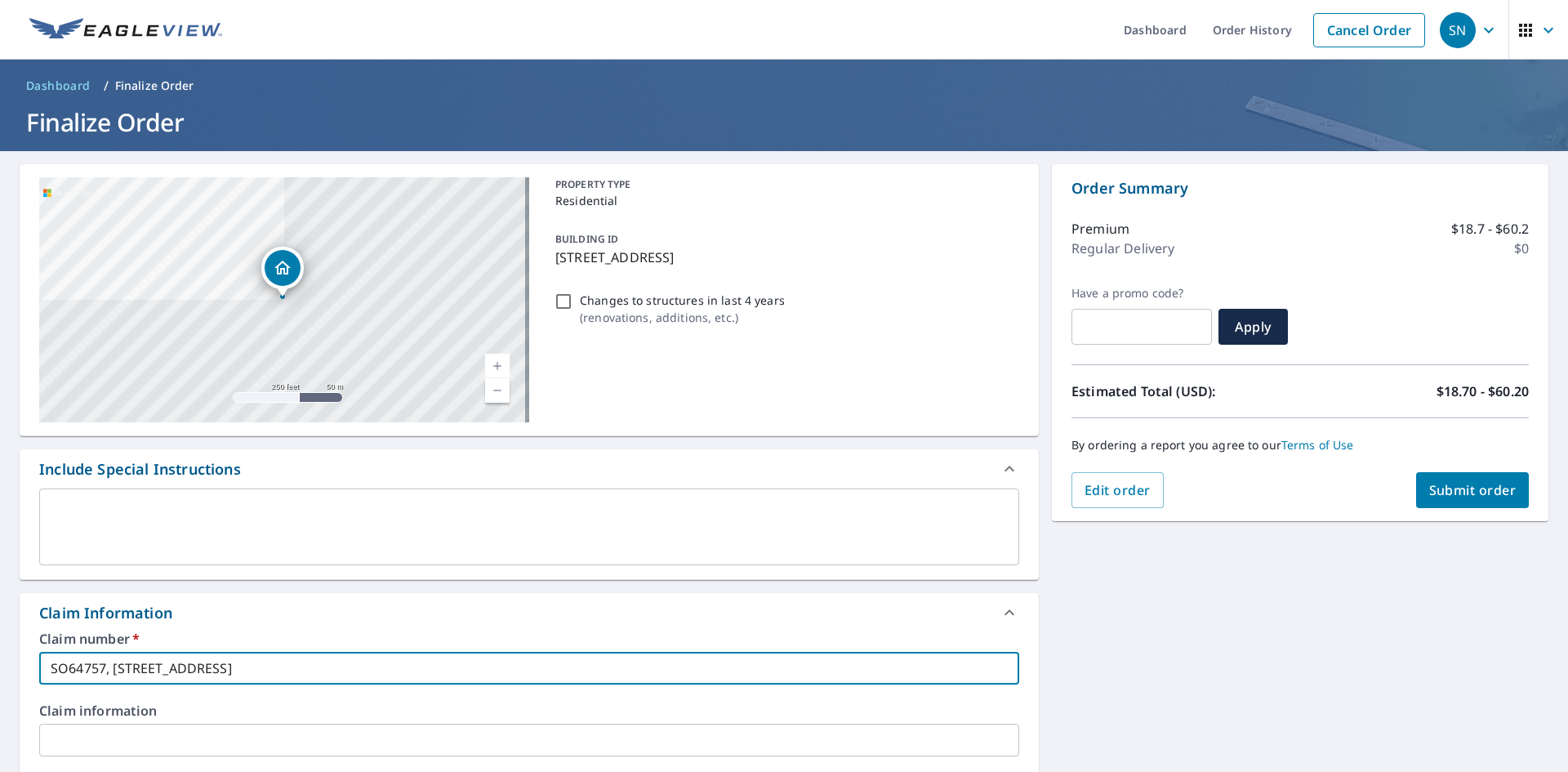
checkbox input "true"
type input "SO64757, [STREET_ADDRESS]"
checkbox input "true"
type input "SO64757, [STREET_ADDRESS]"
checkbox input "true"
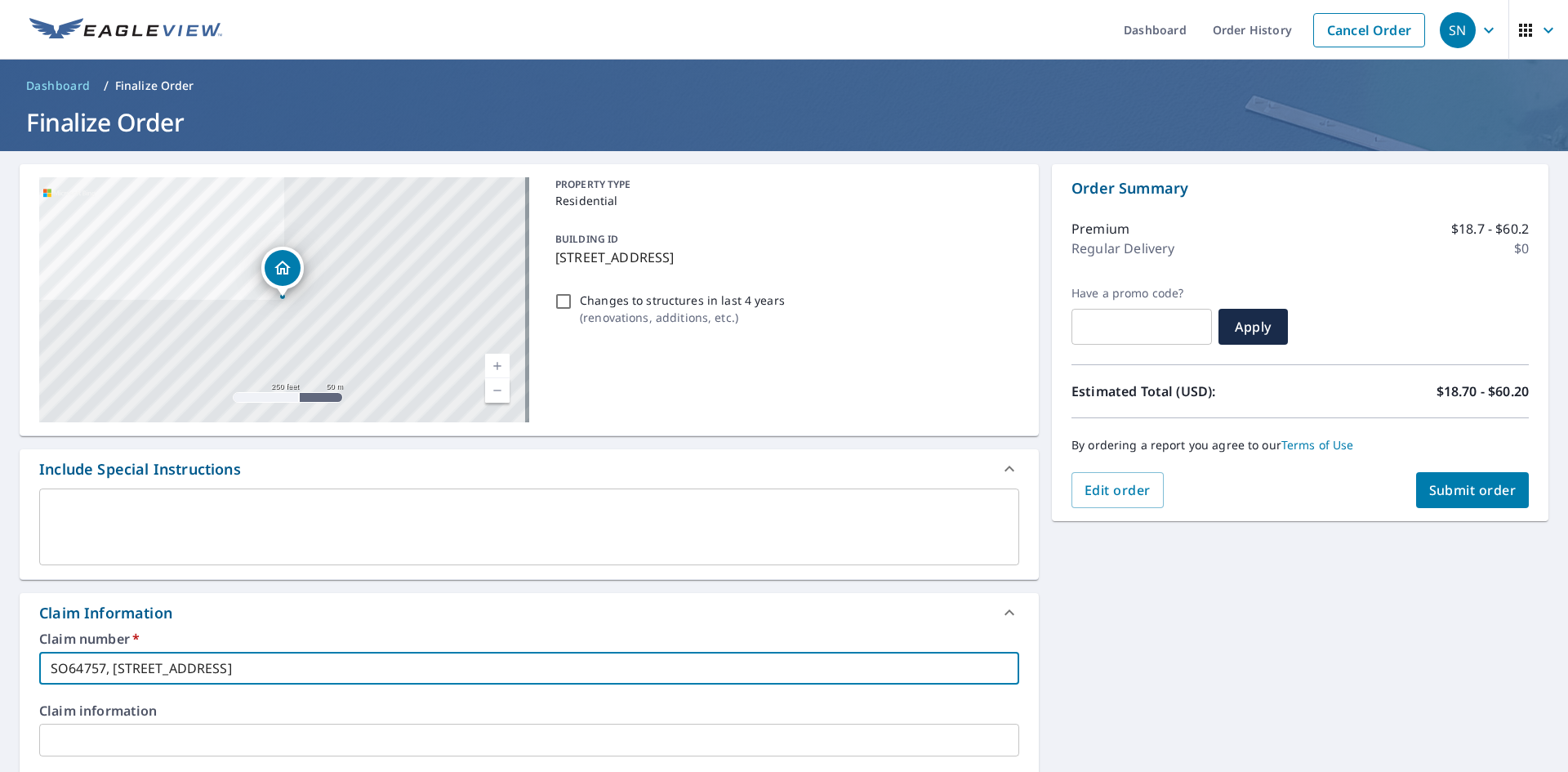
type input "SO64757, [STREET_ADDRESS]"
checkbox input "true"
click at [338, 669] on input "SO64757, [STREET_ADDRESS]" at bounding box center [529, 669] width 980 height 33
type input "SO64757, [STREET_ADDRESS]"
checkbox input "true"
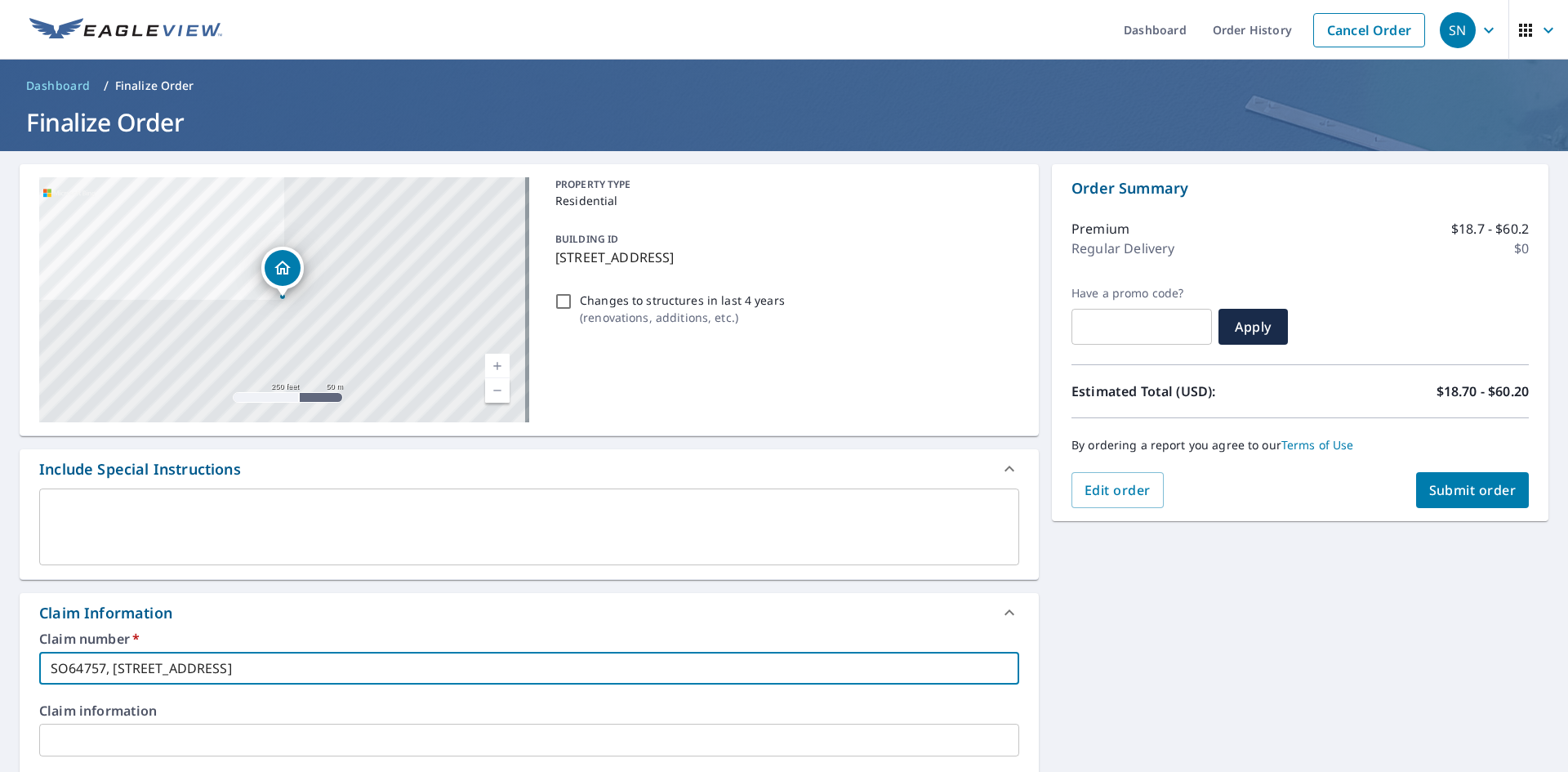
type input "SO64757, [STREET_ADDRESS]. 23601"
checkbox input "true"
drag, startPoint x: 397, startPoint y: 672, endPoint x: 52, endPoint y: 678, distance: 345.1
click at [56, 683] on input "SO64757, [STREET_ADDRESS]. 23601" at bounding box center [529, 669] width 980 height 33
click at [474, 667] on input "SO64757, [STREET_ADDRESS]. 23601" at bounding box center [529, 669] width 980 height 33
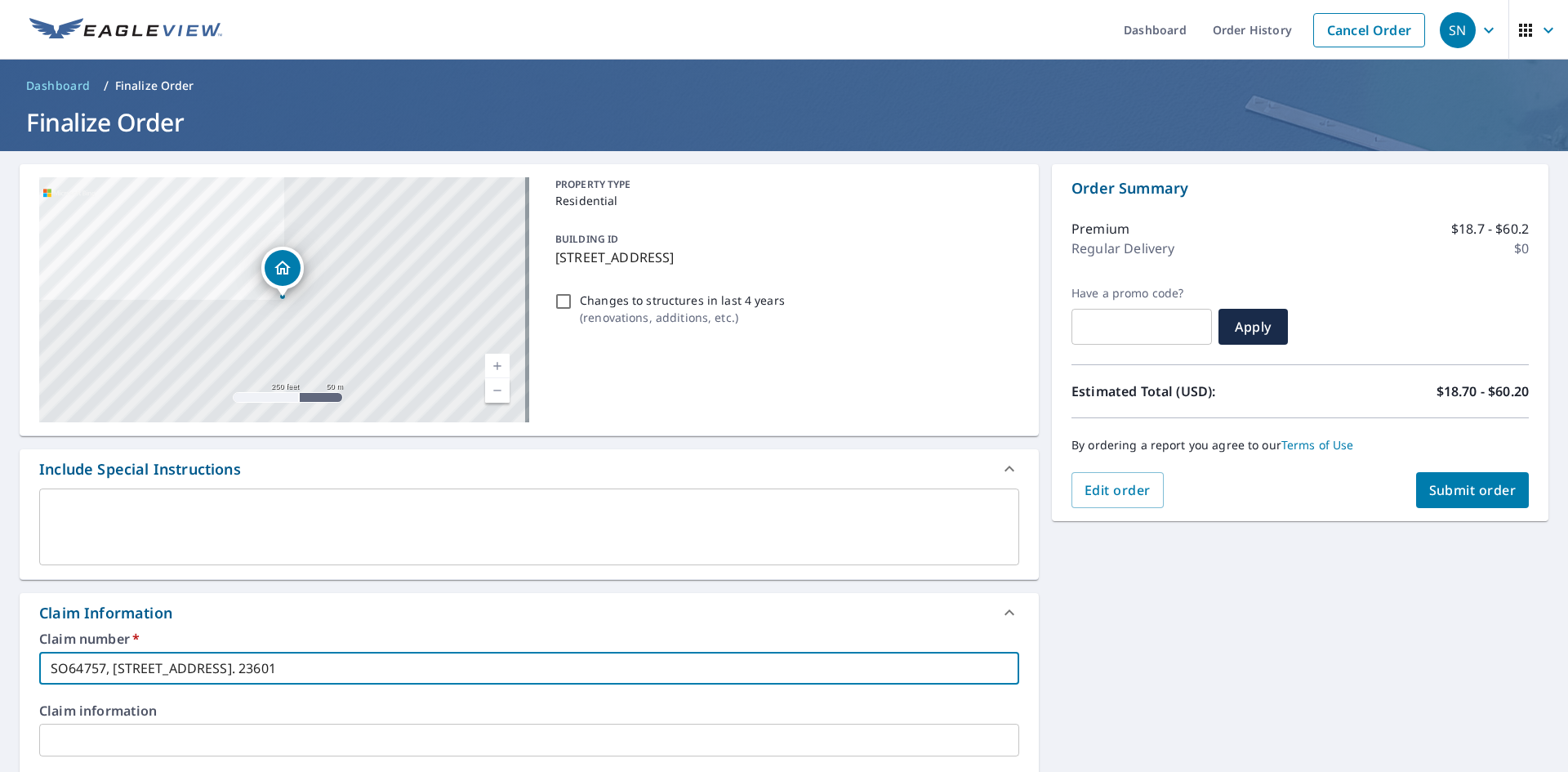
drag, startPoint x: 470, startPoint y: 667, endPoint x: 43, endPoint y: 670, distance: 427.0
click at [43, 670] on input "SO64757, [STREET_ADDRESS]. 23601" at bounding box center [529, 669] width 980 height 33
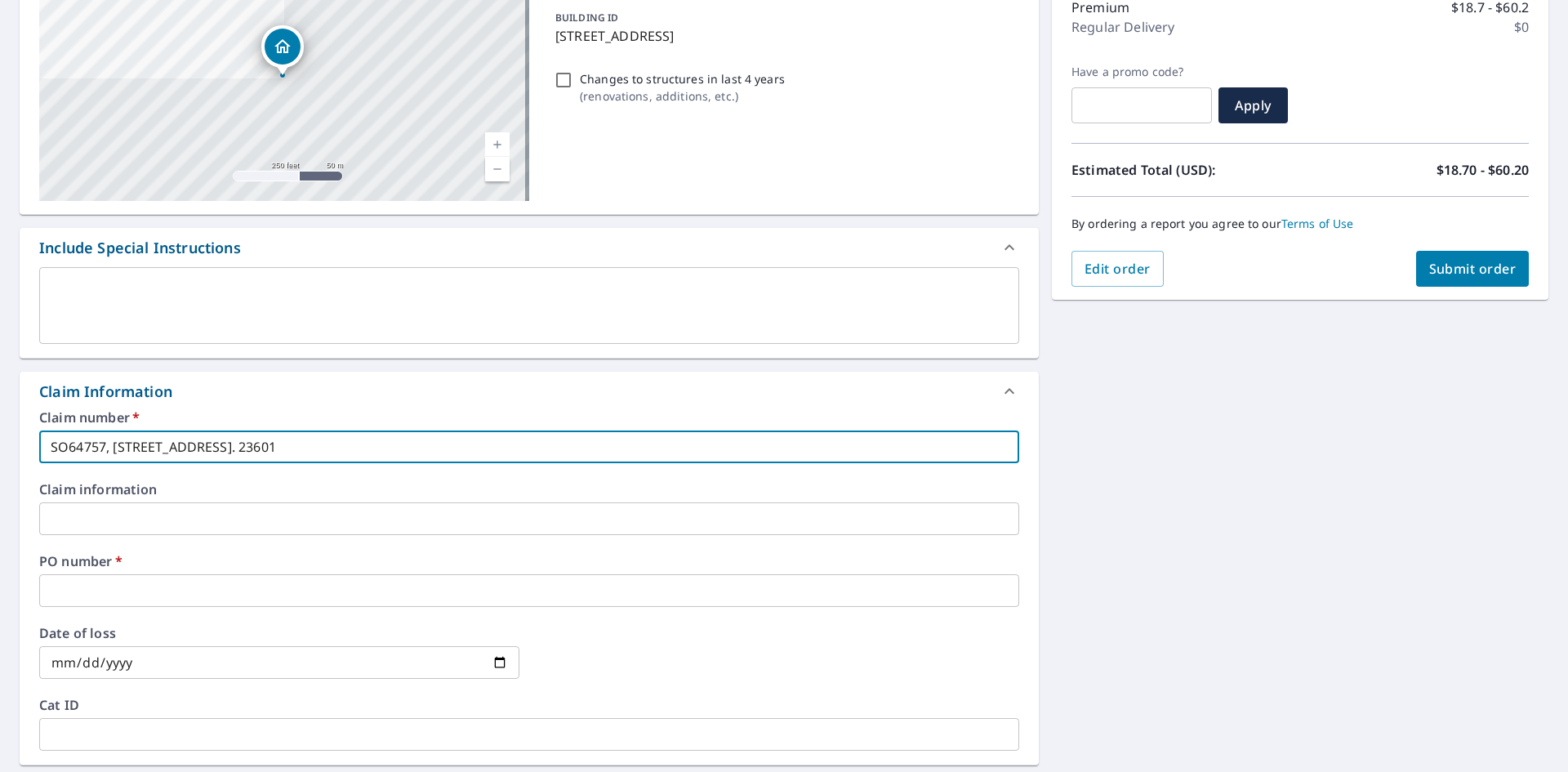
scroll to position [245, 0]
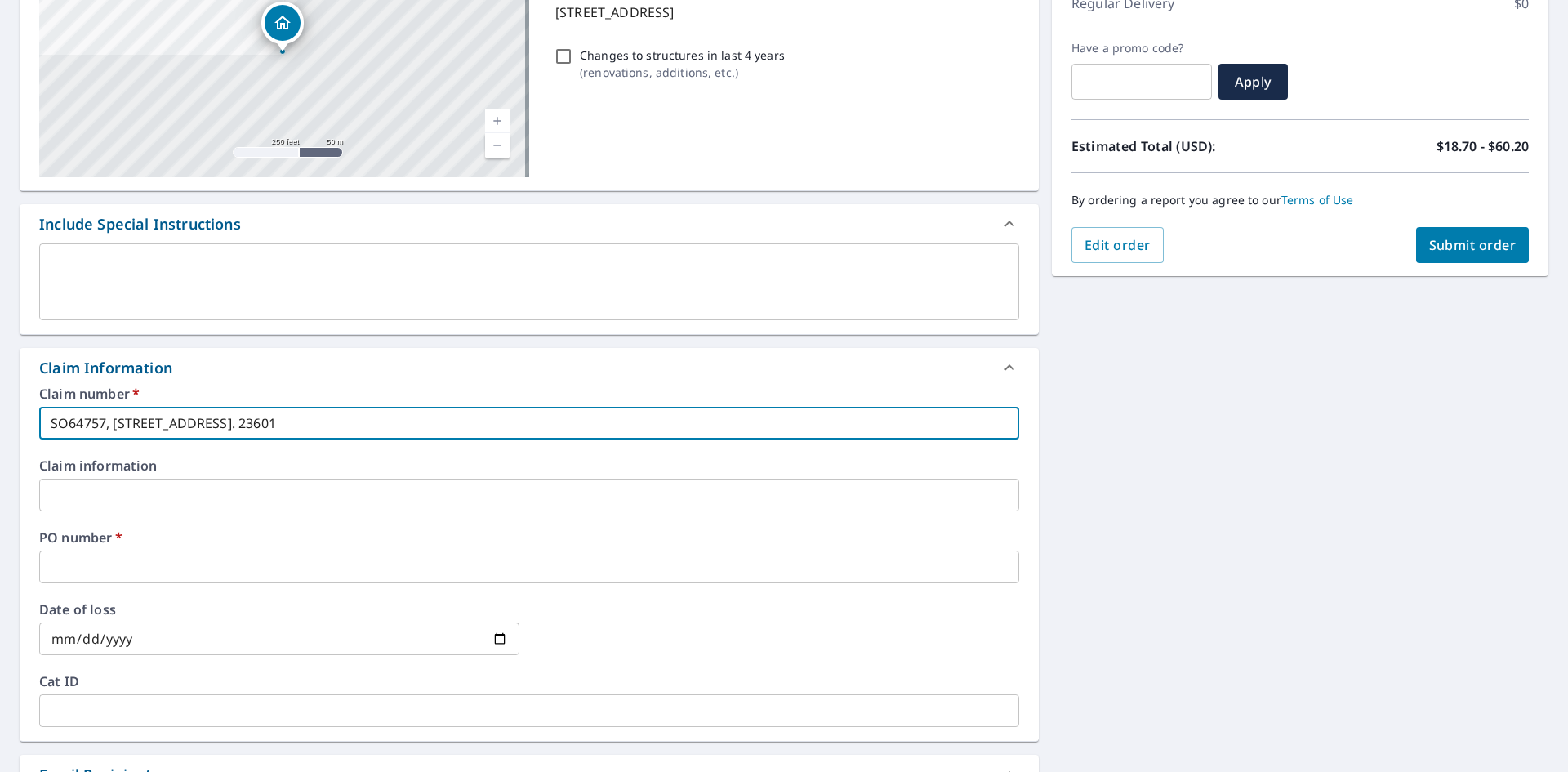
type input "SO64757, [STREET_ADDRESS]. 23601"
click at [256, 573] on input "text" at bounding box center [529, 567] width 980 height 33
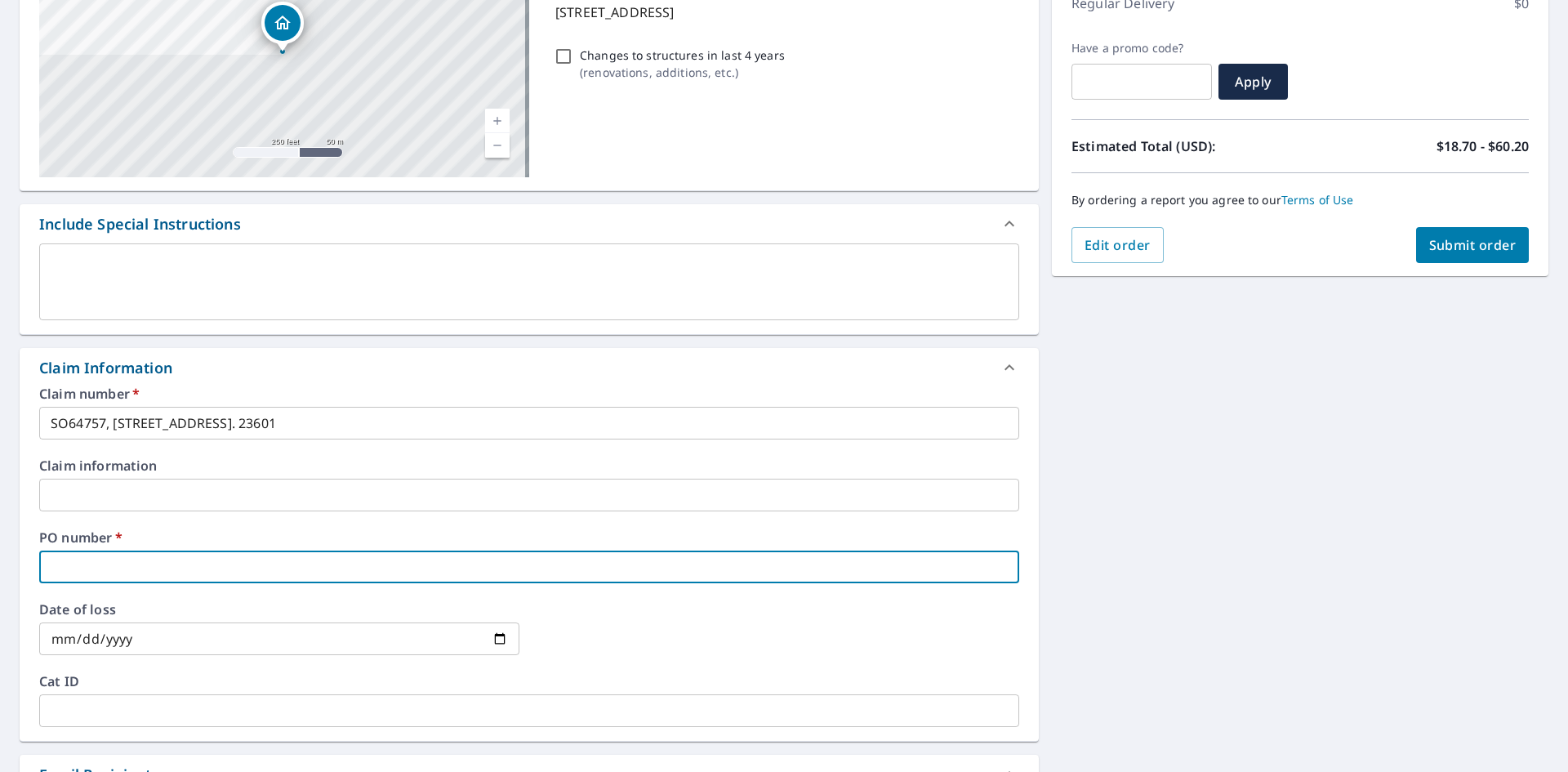
paste input "SO64757, [STREET_ADDRESS]. 23"
type input "SO64757, [STREET_ADDRESS]. 23"
checkbox input "true"
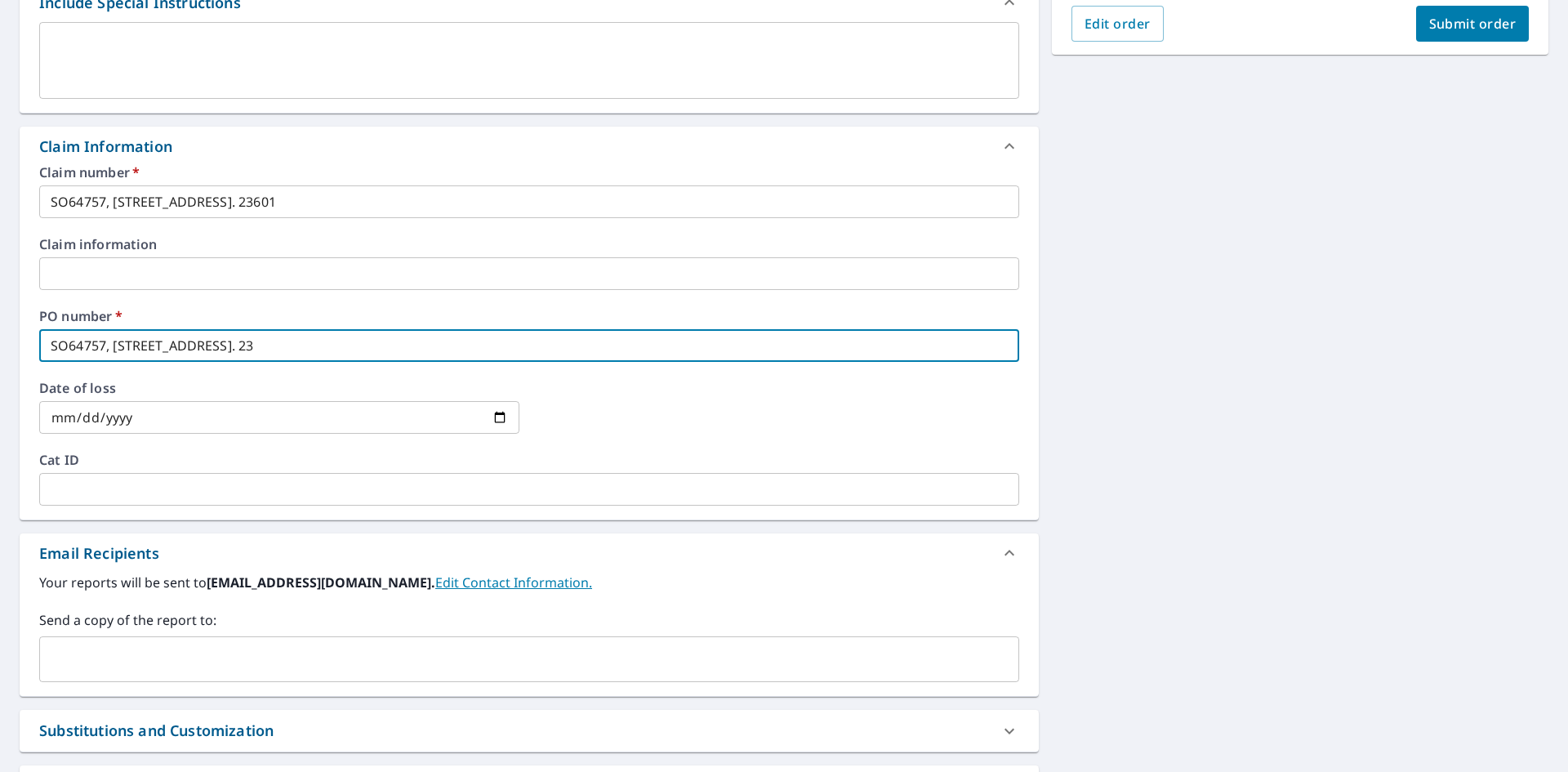
scroll to position [456, 0]
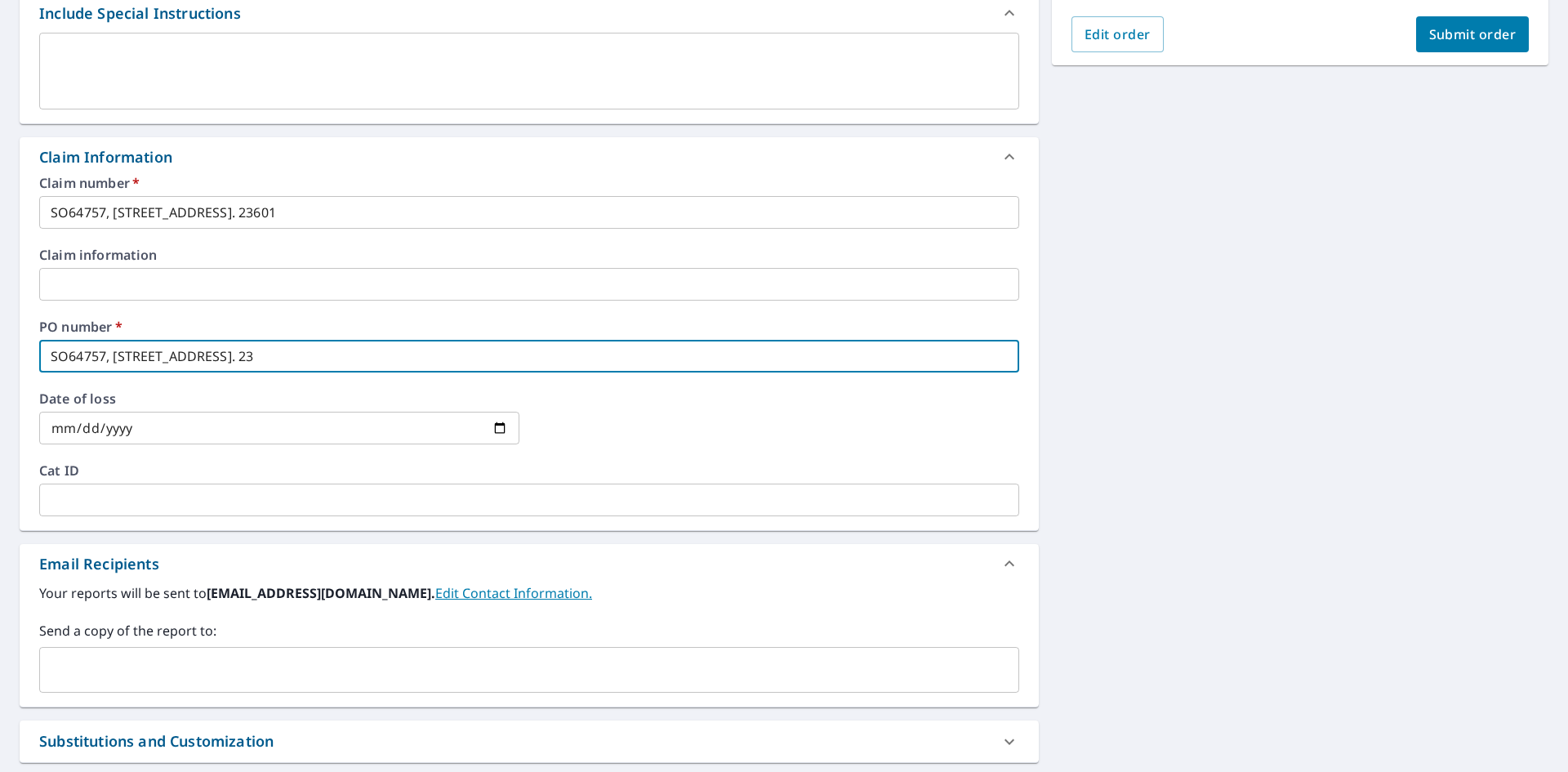
type input "SO64757, [STREET_ADDRESS]. 23"
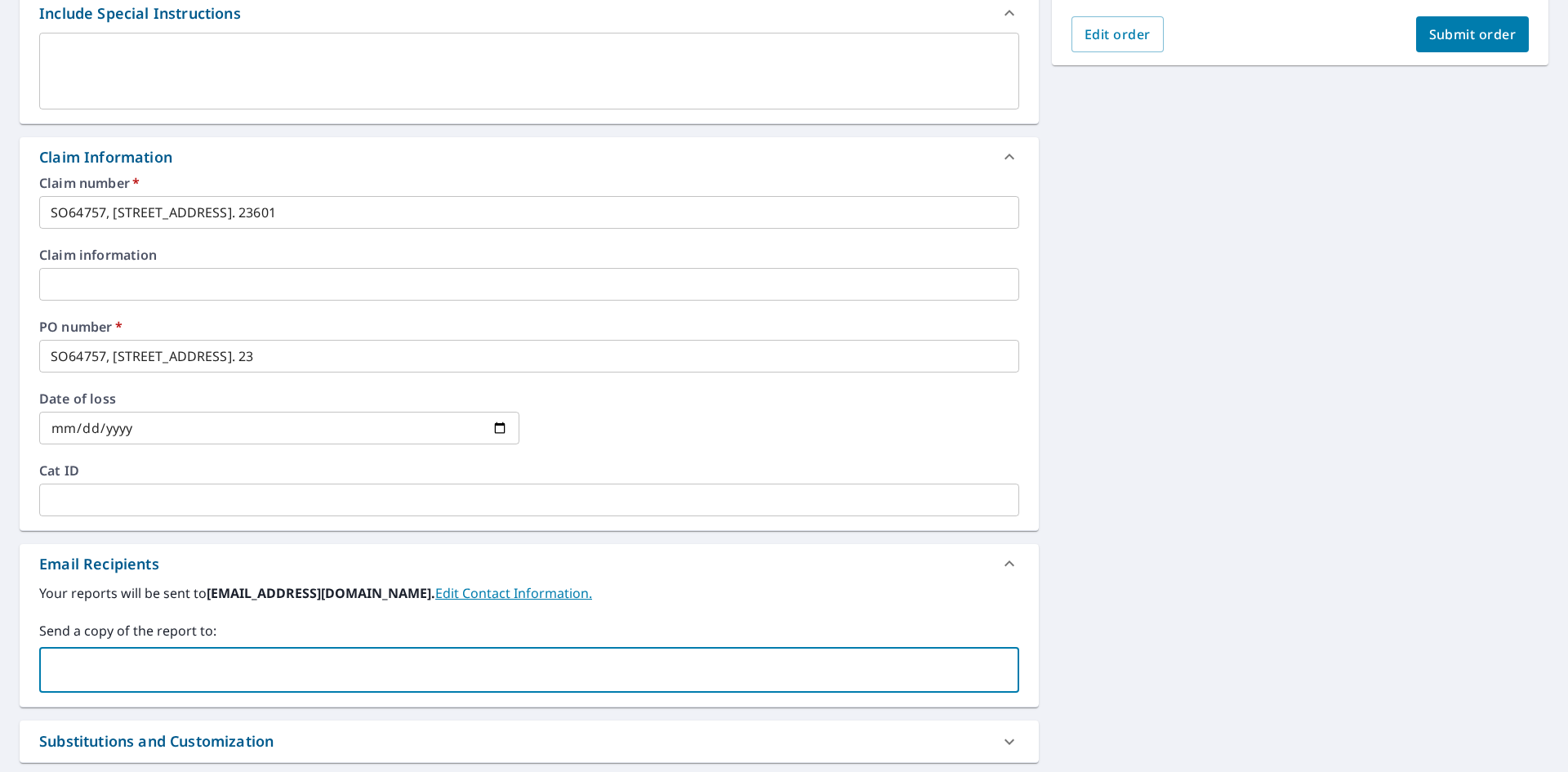
click at [186, 662] on input "text" at bounding box center [517, 670] width 941 height 31
type input "l"
click at [610, 661] on input "text" at bounding box center [517, 670] width 941 height 31
type input "[EMAIL_ADDRESS][DOMAIN_NAME]"
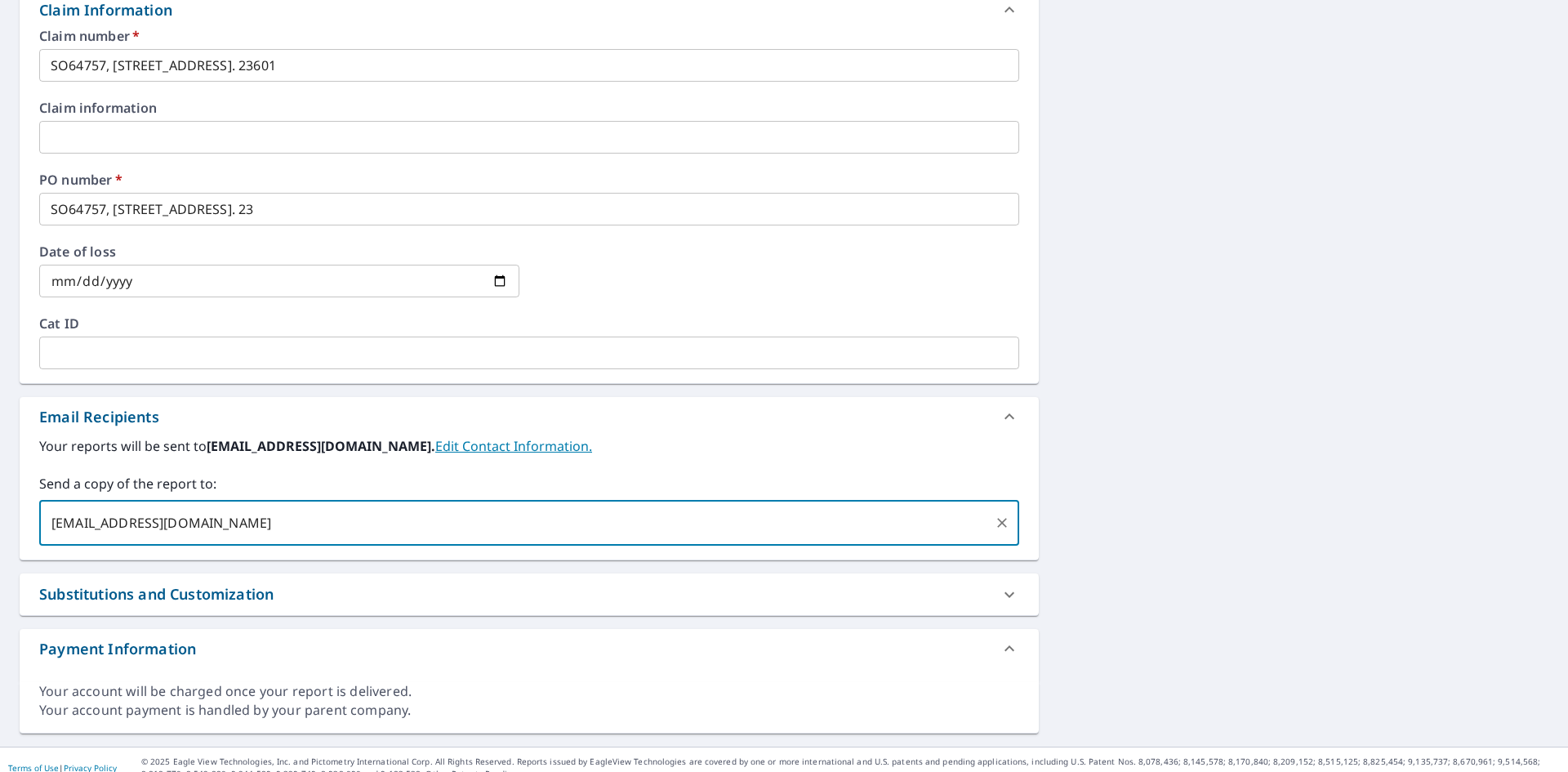
scroll to position [619, 0]
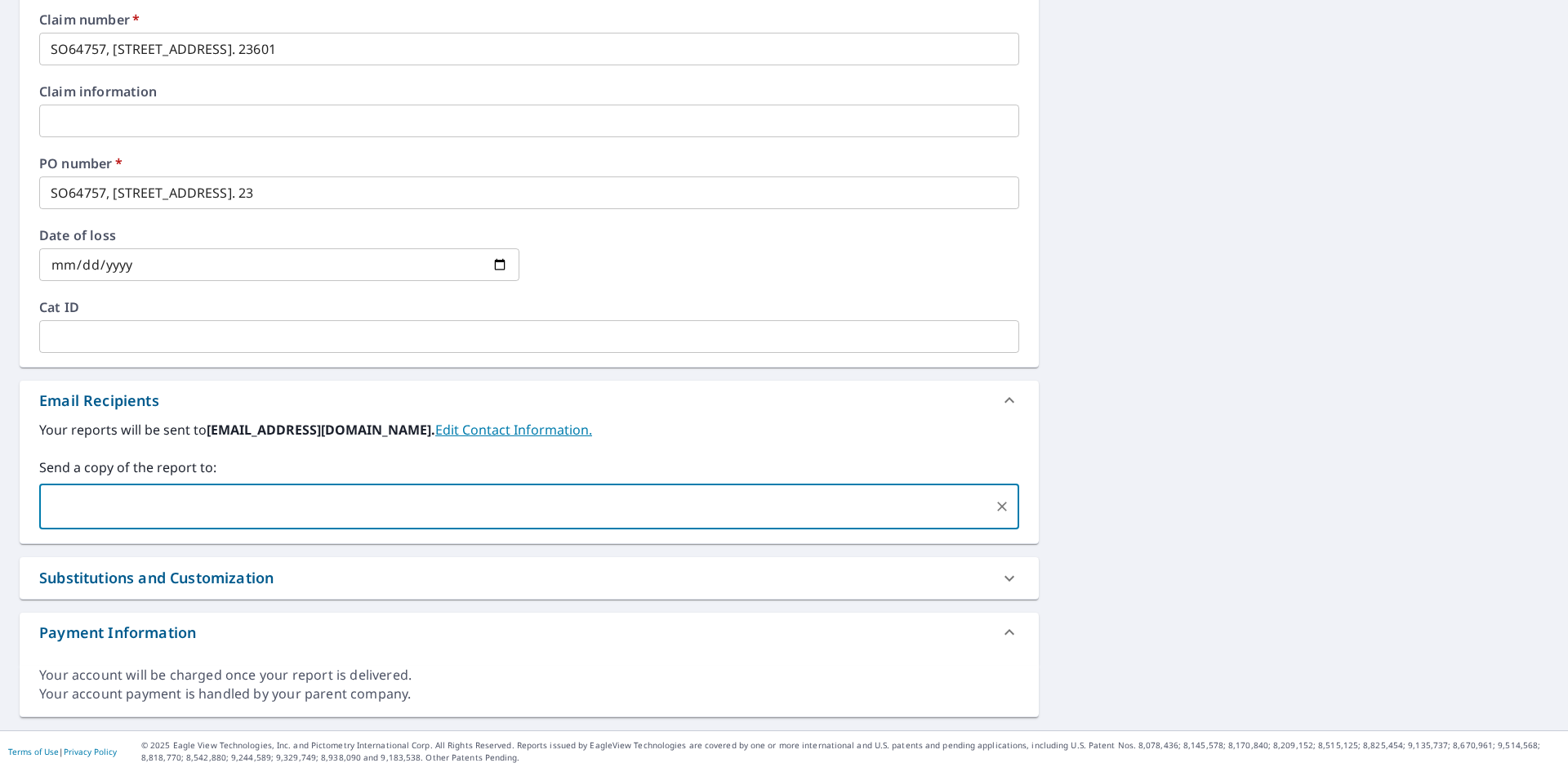
checkbox input "true"
type input "[EMAIL_ADDRESS][DOMAIN_NAME]"
checkbox input "true"
type input "c"
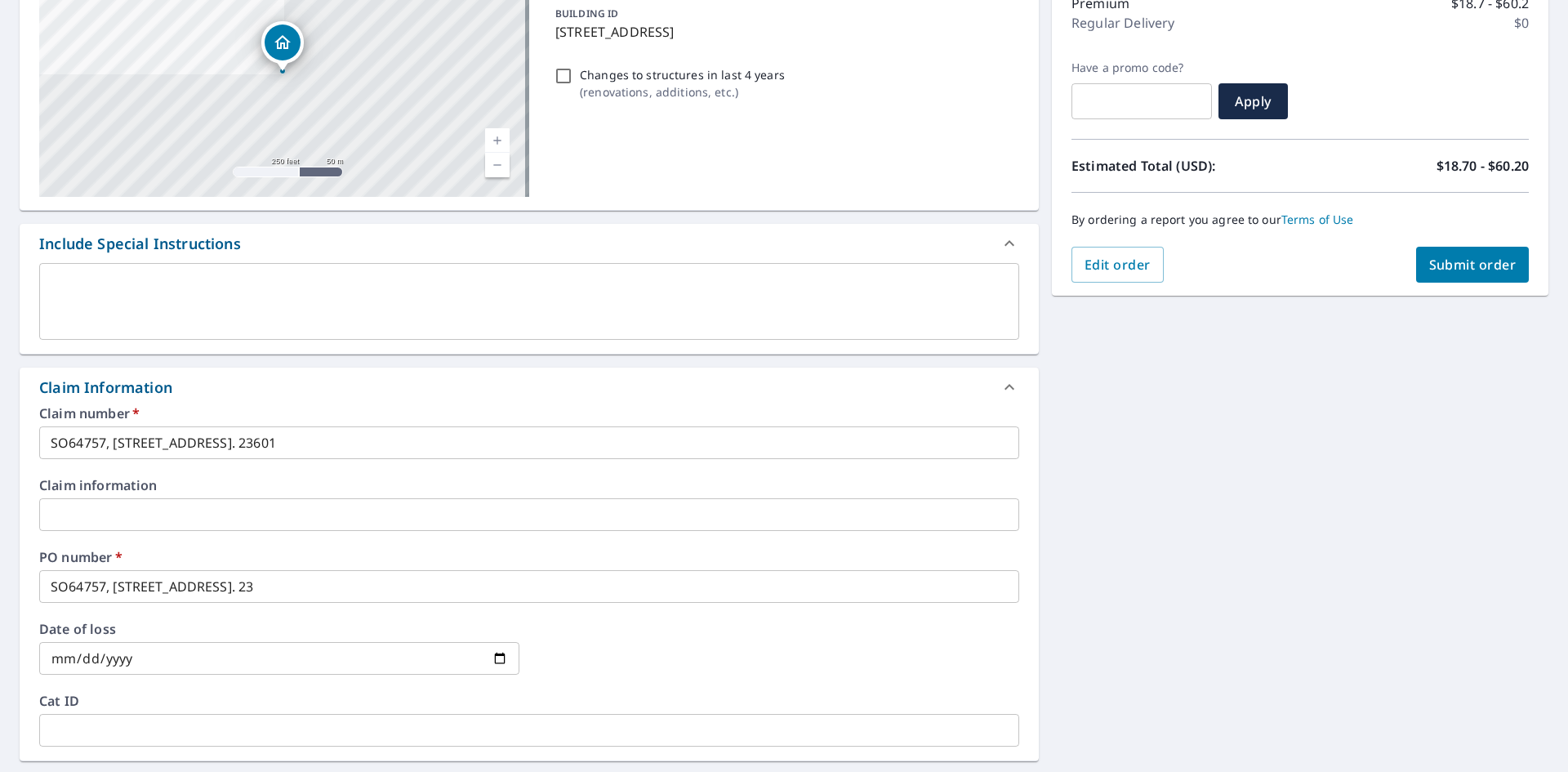
scroll to position [211, 0]
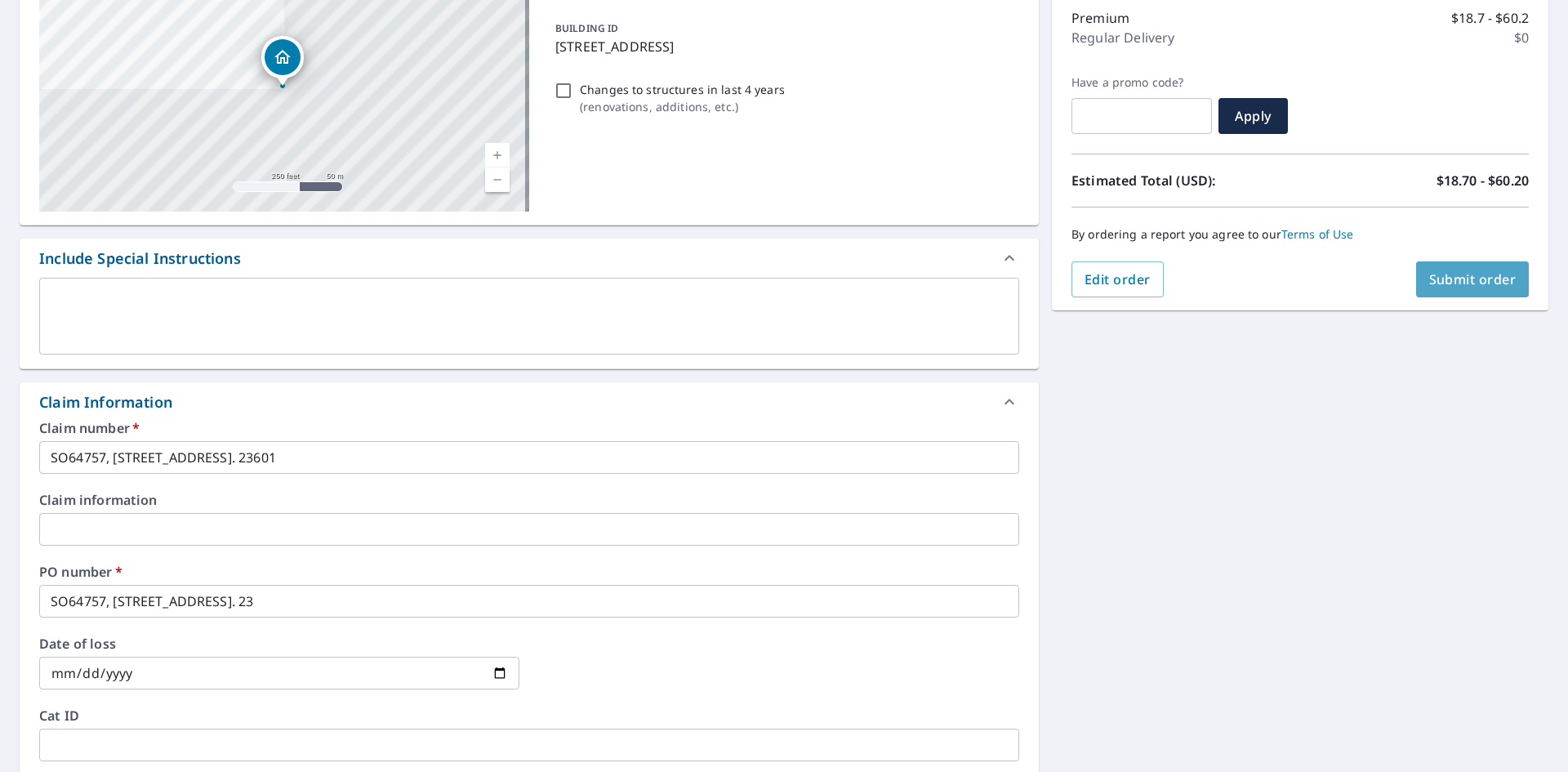
click at [1467, 277] on span "Submit order" at bounding box center [1473, 280] width 88 height 18
checkbox input "true"
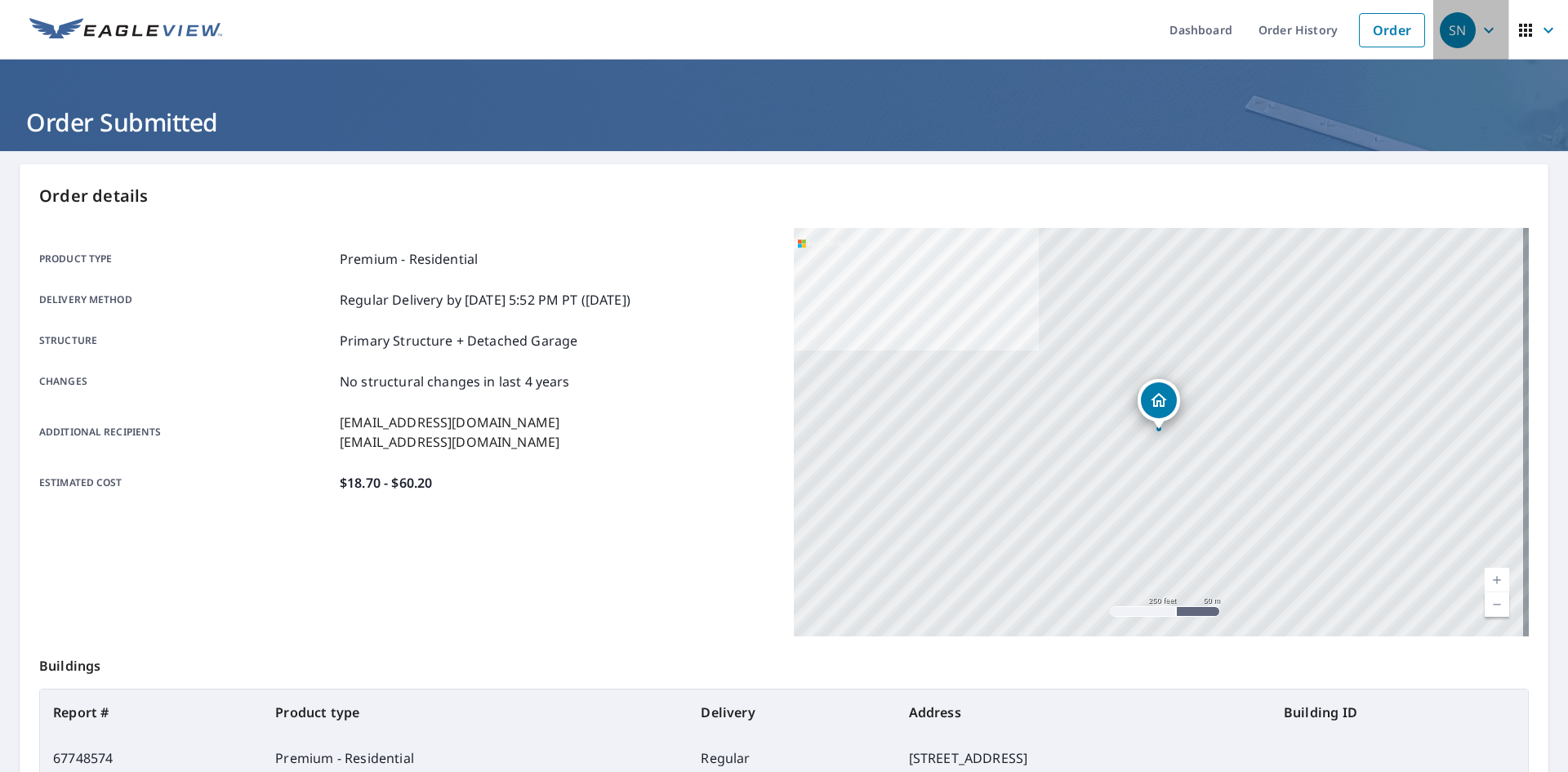
click at [1484, 30] on icon "button" at bounding box center [1489, 30] width 10 height 5
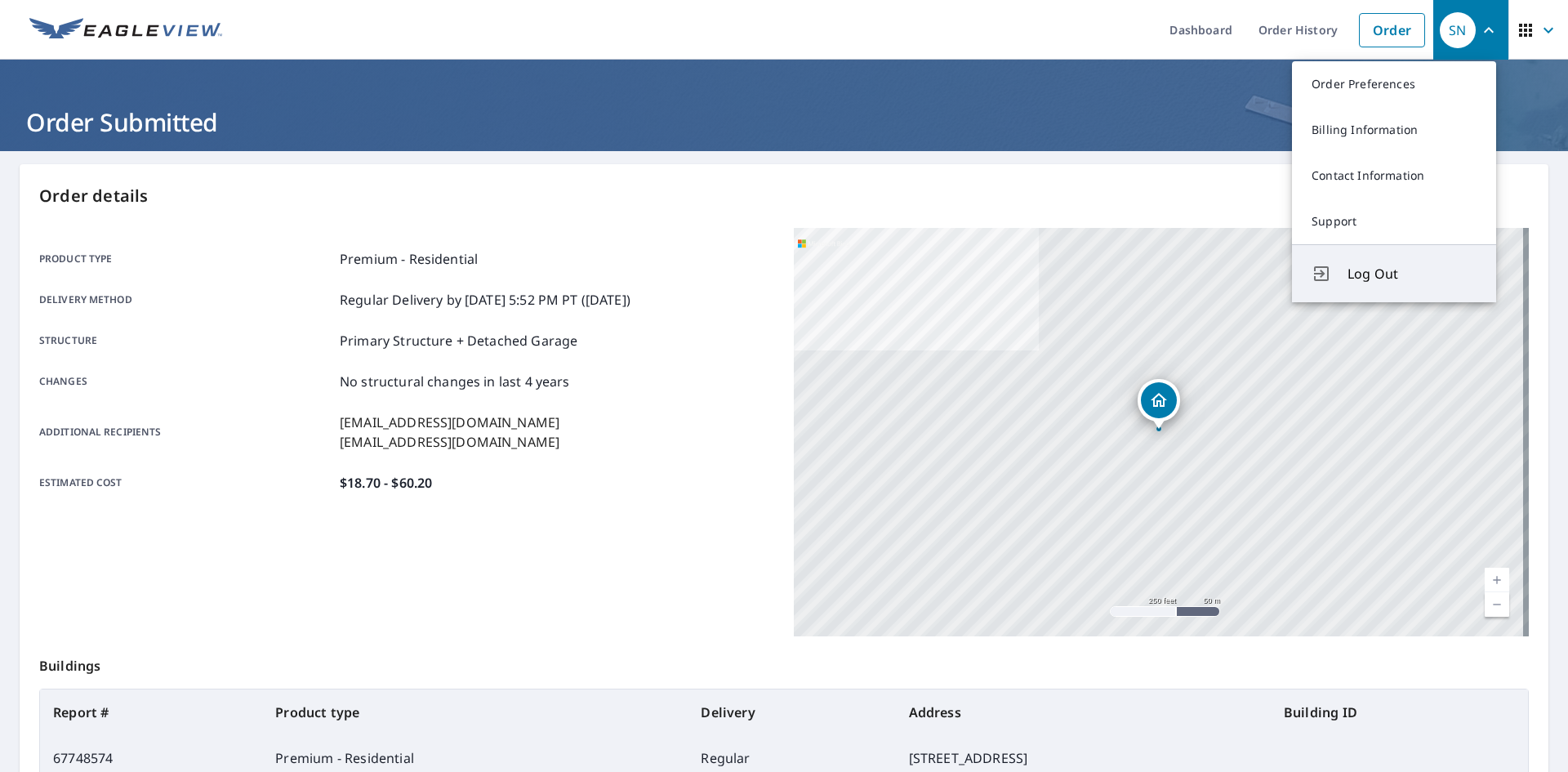
click at [1382, 276] on span "Log Out" at bounding box center [1412, 273] width 129 height 19
